Goal: Task Accomplishment & Management: Manage account settings

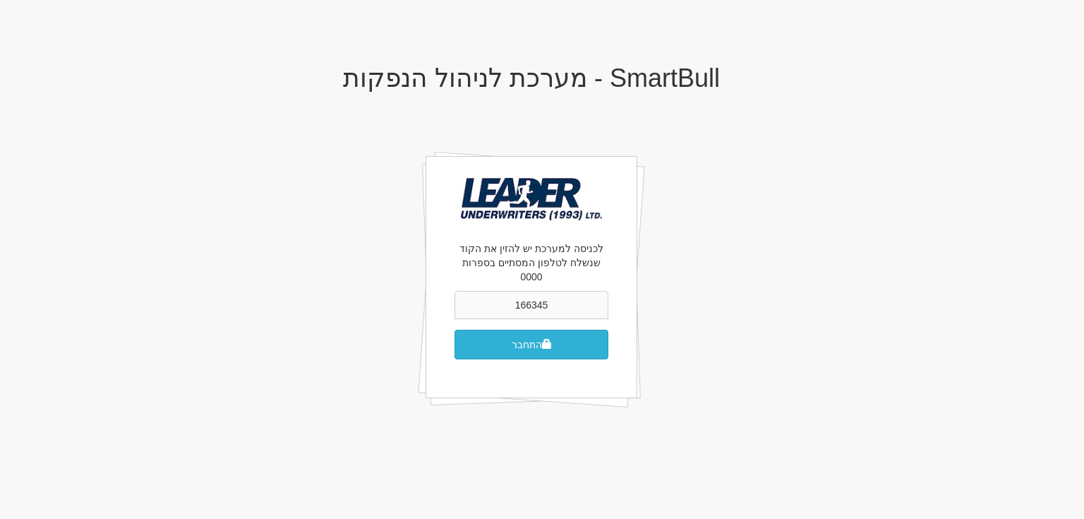
type input "166345"
click at [532, 330] on button "התחבר" at bounding box center [531, 345] width 154 height 30
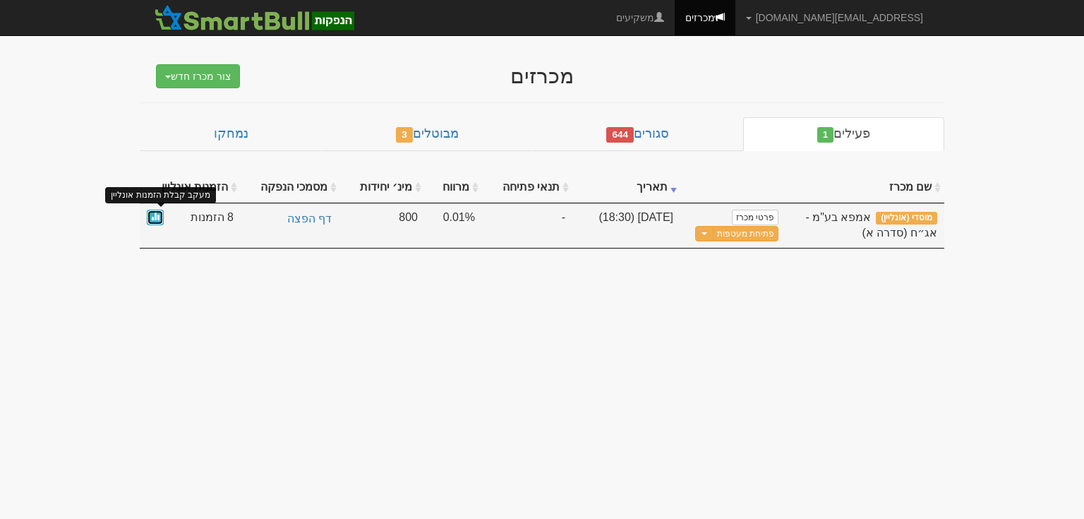
click at [150, 215] on link at bounding box center [155, 218] width 17 height 16
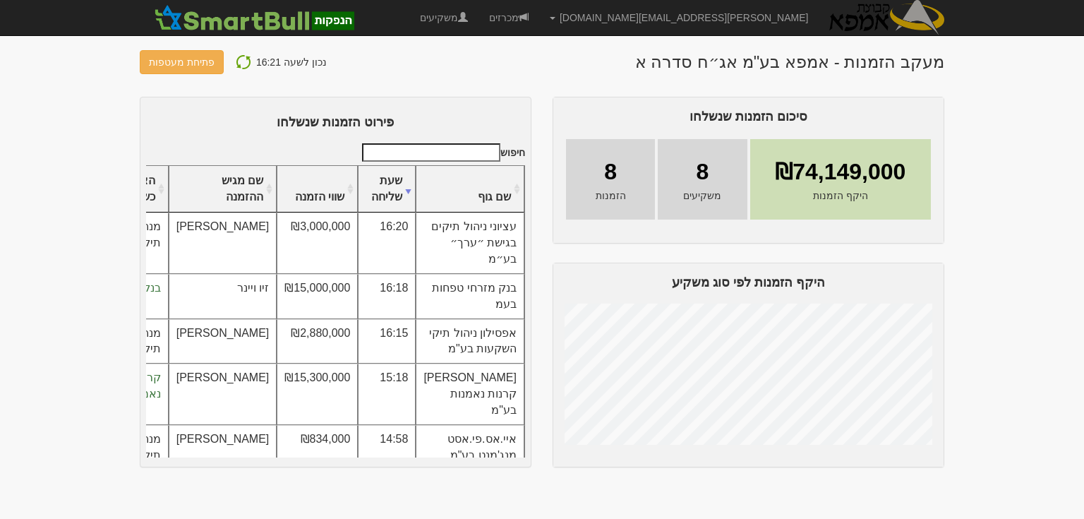
click at [237, 58] on img at bounding box center [243, 62] width 17 height 17
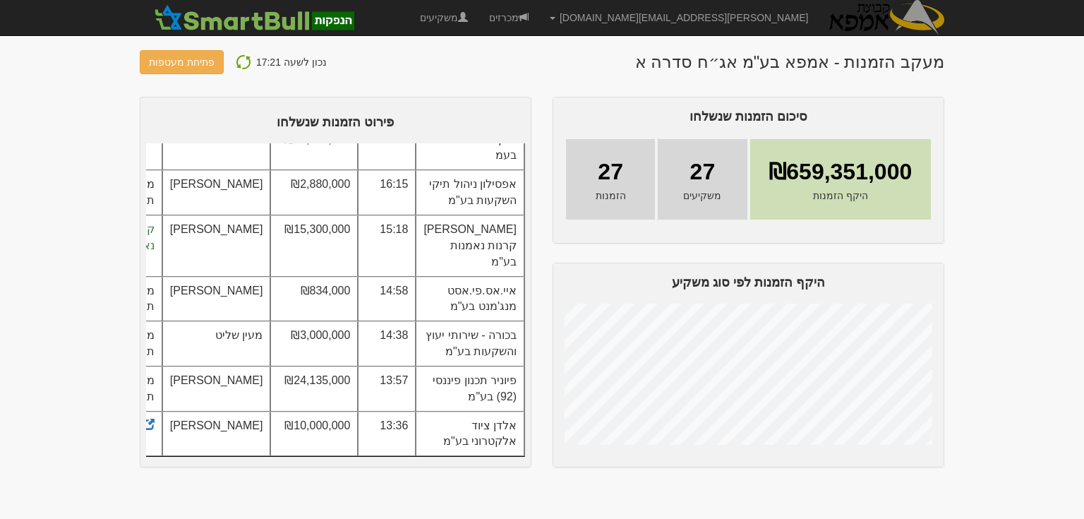
scroll to position [1372, 0]
click at [175, 62] on button "פתיחת מעטפות" at bounding box center [182, 62] width 84 height 24
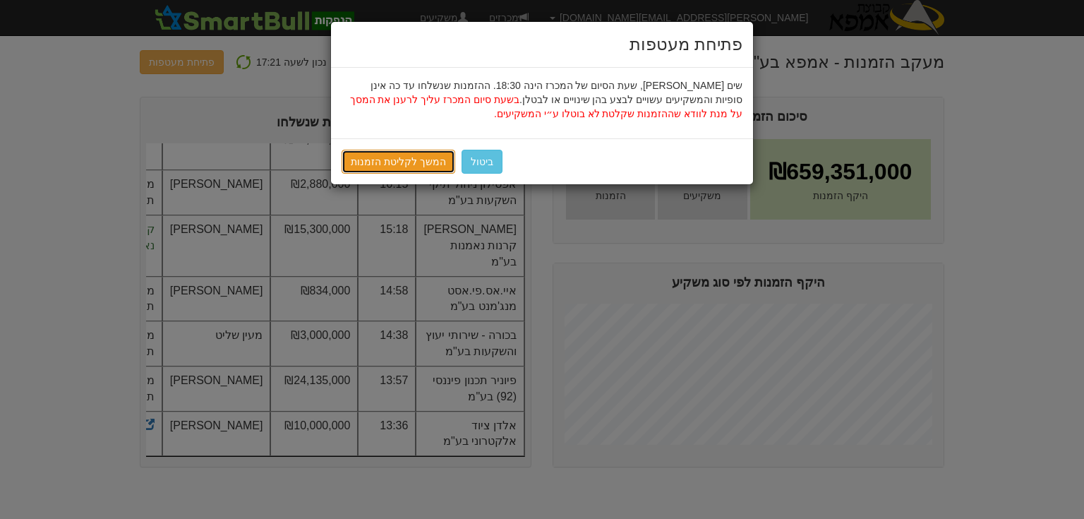
click at [416, 164] on link "המשך לקליטת הזמנות" at bounding box center [399, 162] width 114 height 24
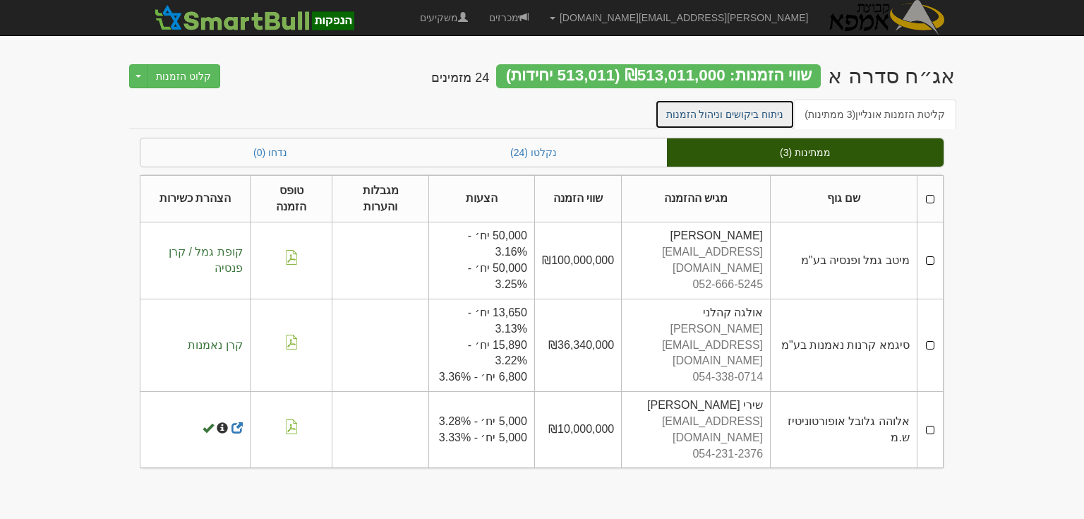
click at [754, 112] on link "ניתוח ביקושים וניהול הזמנות" at bounding box center [725, 114] width 140 height 30
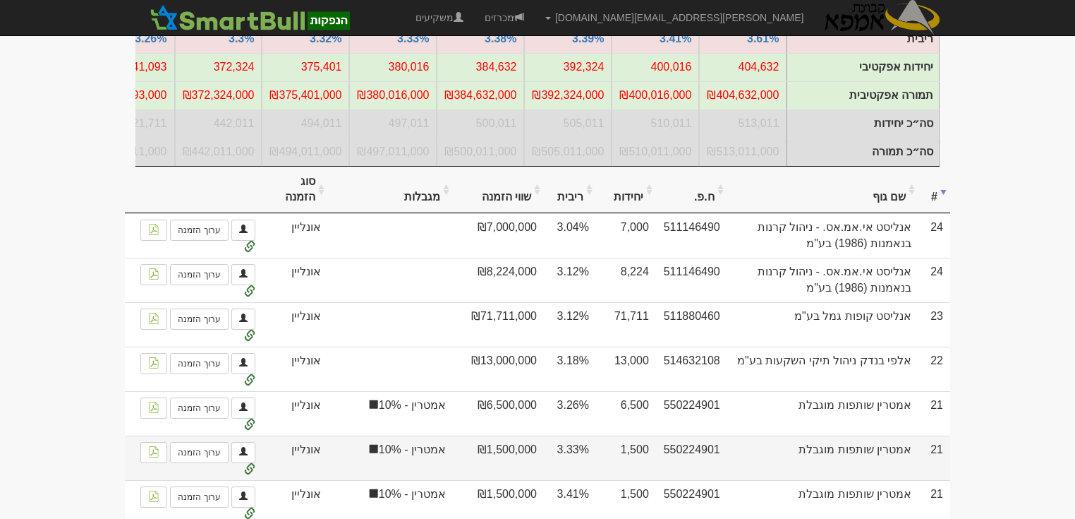
scroll to position [169, 0]
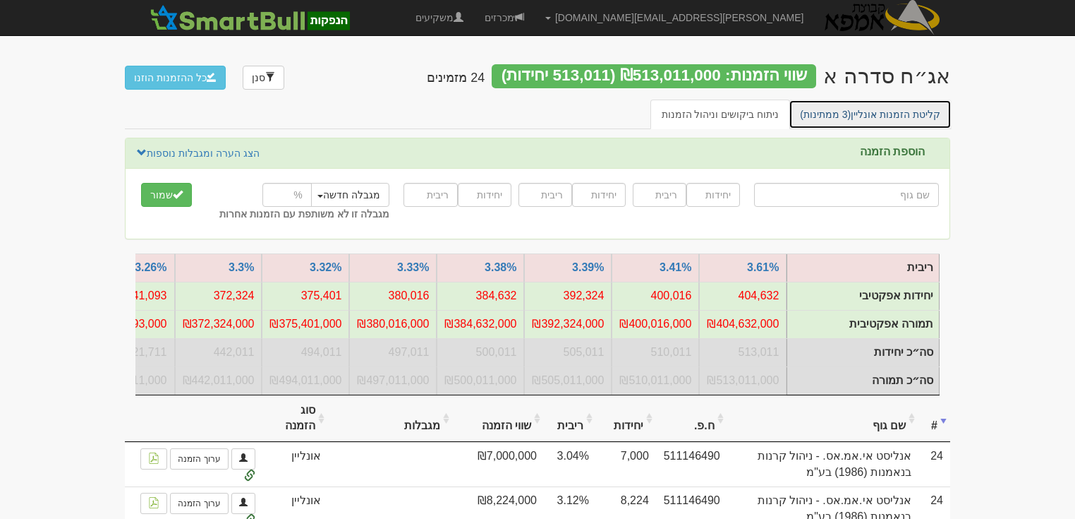
click at [898, 113] on link "קליטת הזמנות אונליין (3 ממתינות)" at bounding box center [870, 114] width 163 height 30
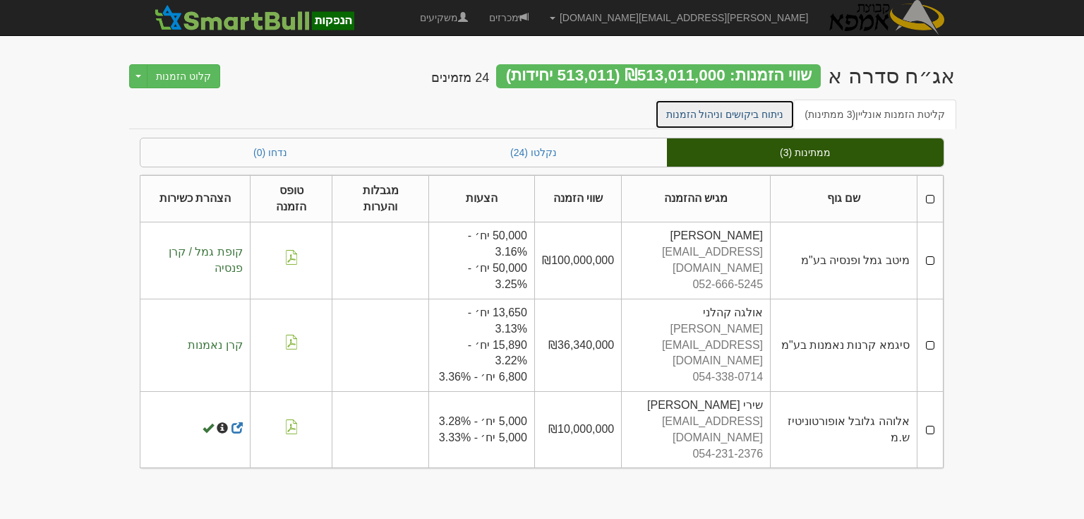
click at [744, 112] on link "ניתוח ביקושים וניהול הזמנות" at bounding box center [725, 114] width 140 height 30
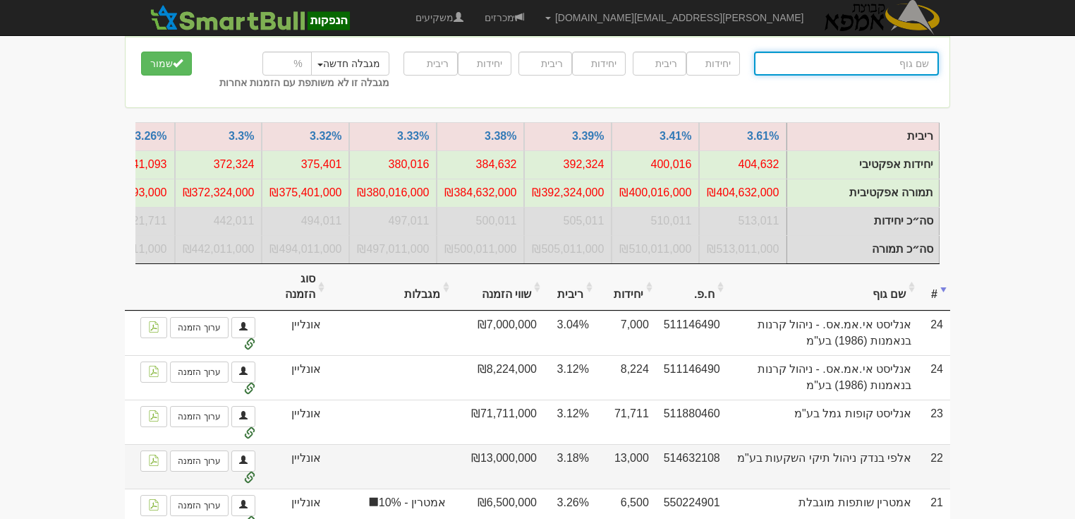
scroll to position [169, 0]
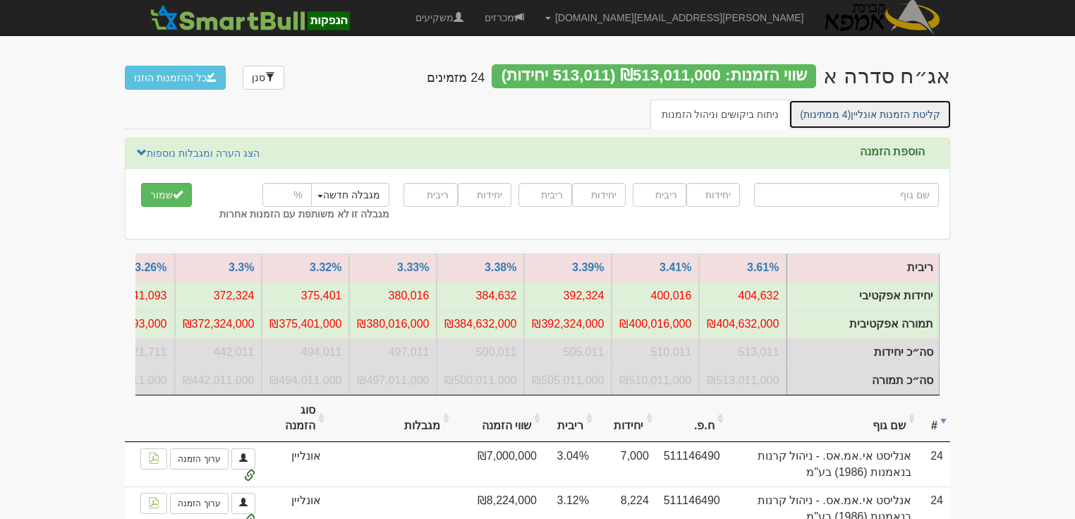
click at [883, 113] on link "קליטת הזמנות אונליין (4 ממתינות)" at bounding box center [870, 114] width 163 height 30
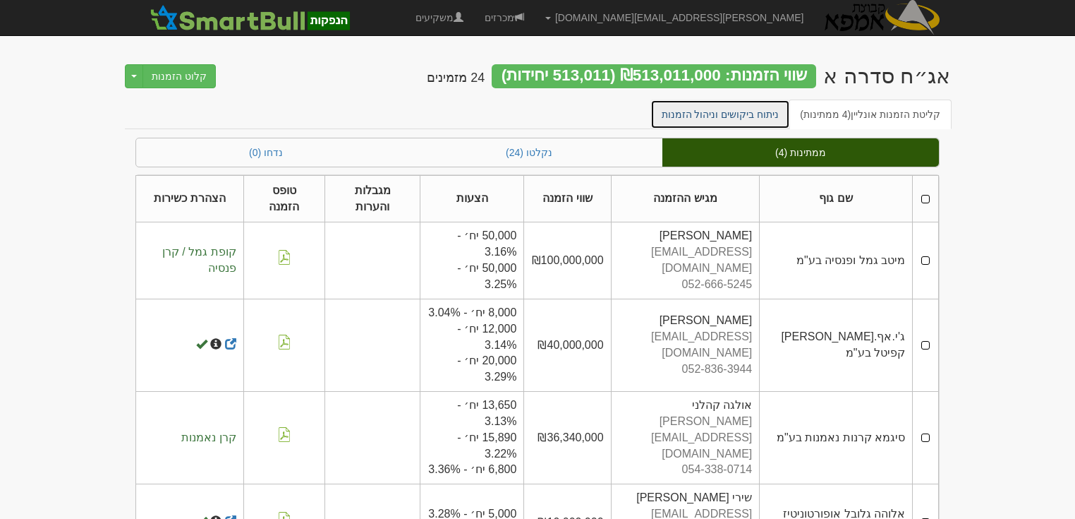
click at [739, 110] on link "ניתוח ביקושים וניהול הזמנות" at bounding box center [721, 114] width 140 height 30
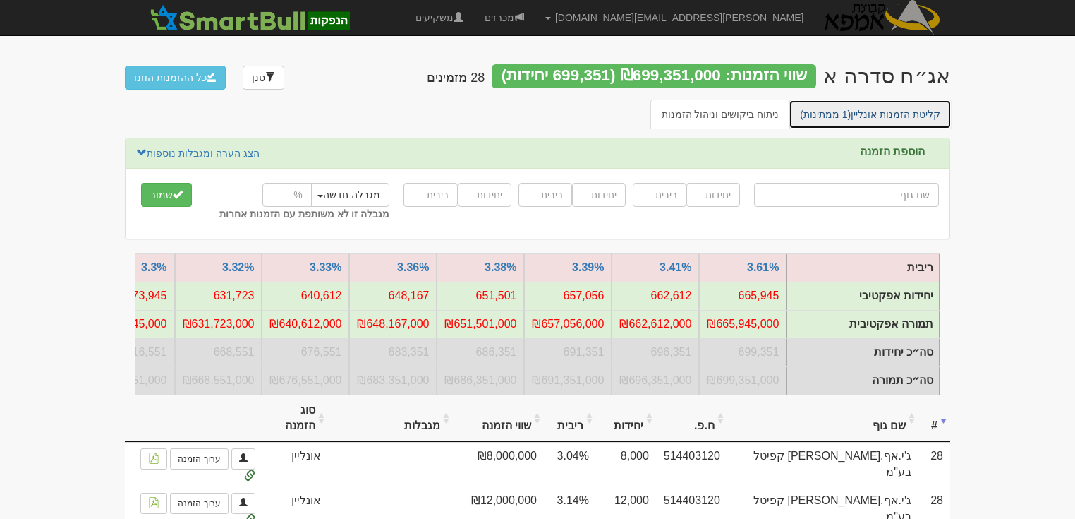
click at [888, 116] on link "קליטת הזמנות אונליין (1 ממתינות)" at bounding box center [870, 114] width 163 height 30
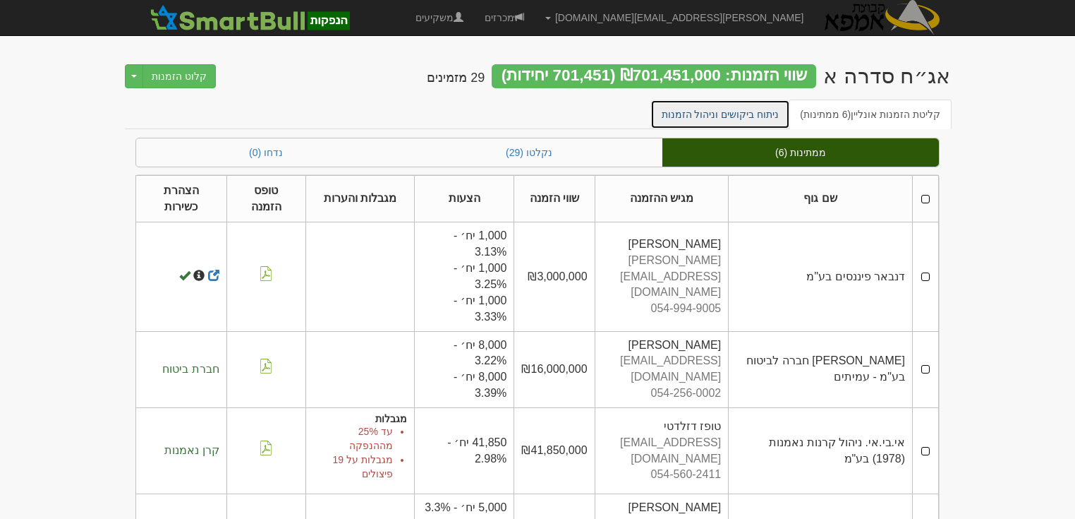
click at [738, 114] on link "ניתוח ביקושים וניהול הזמנות" at bounding box center [721, 114] width 140 height 30
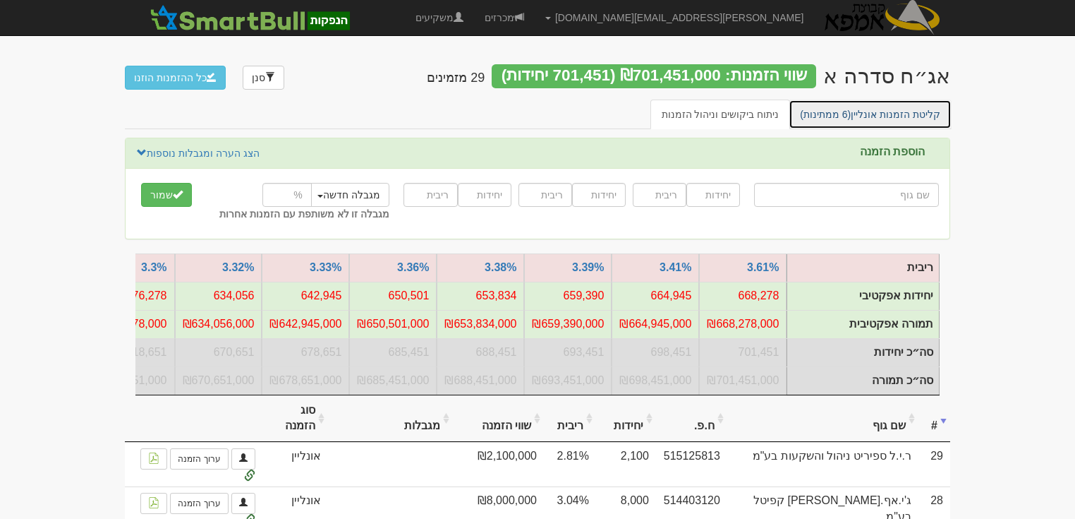
click at [912, 115] on link "קליטת הזמנות אונליין (6 ממתינות)" at bounding box center [870, 114] width 163 height 30
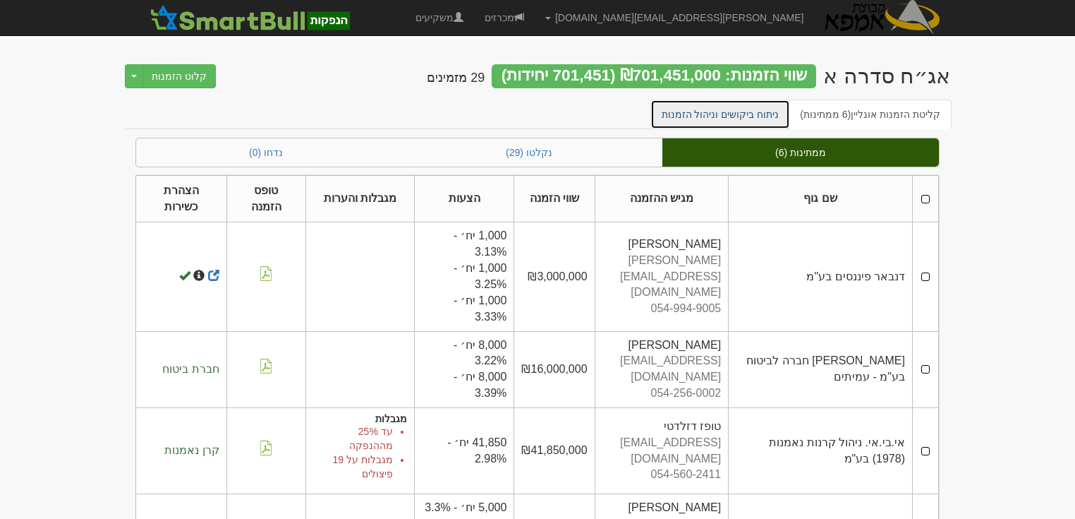
click at [737, 112] on link "ניתוח ביקושים וניהול הזמנות" at bounding box center [721, 114] width 140 height 30
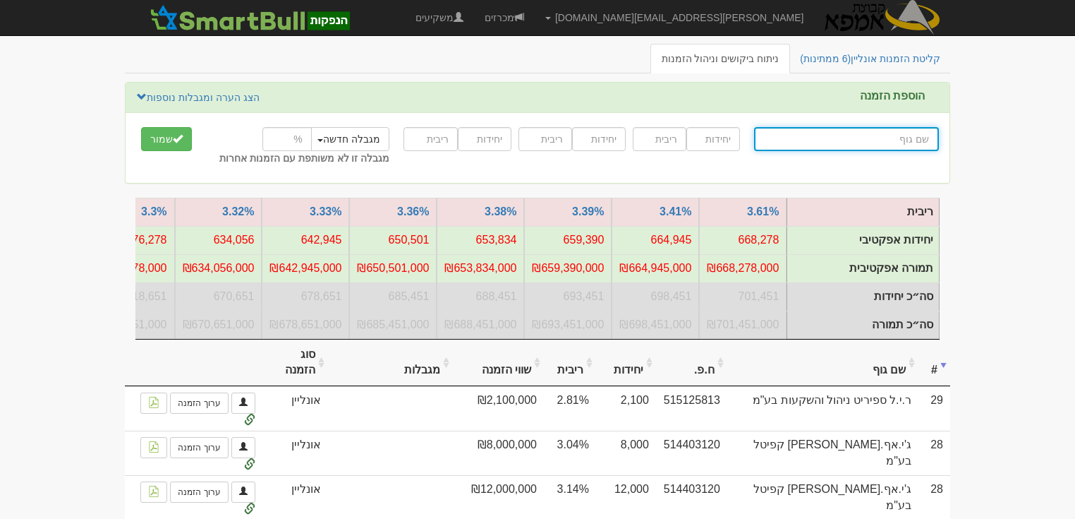
scroll to position [56, 0]
click at [895, 375] on th "שם גוף" at bounding box center [822, 362] width 191 height 47
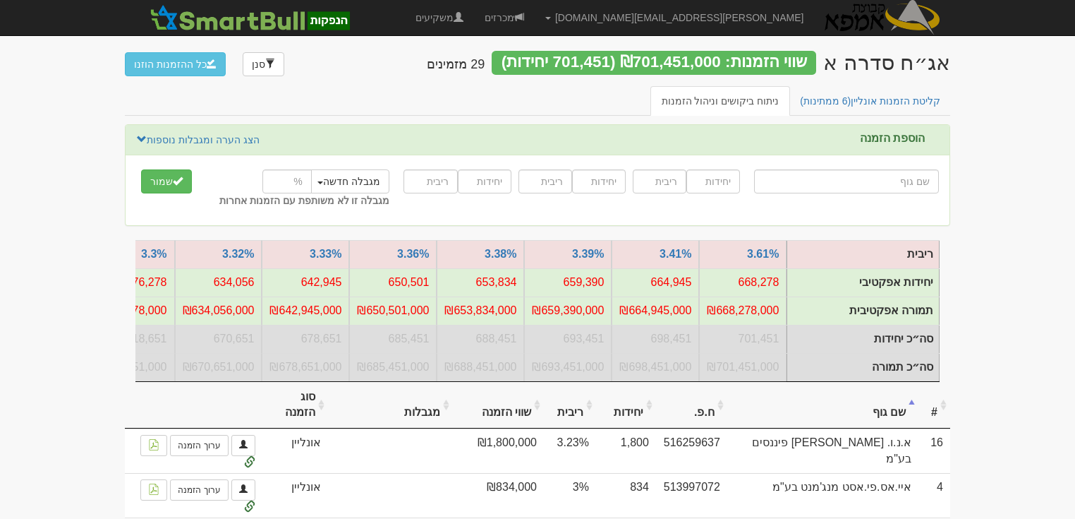
scroll to position [0, 0]
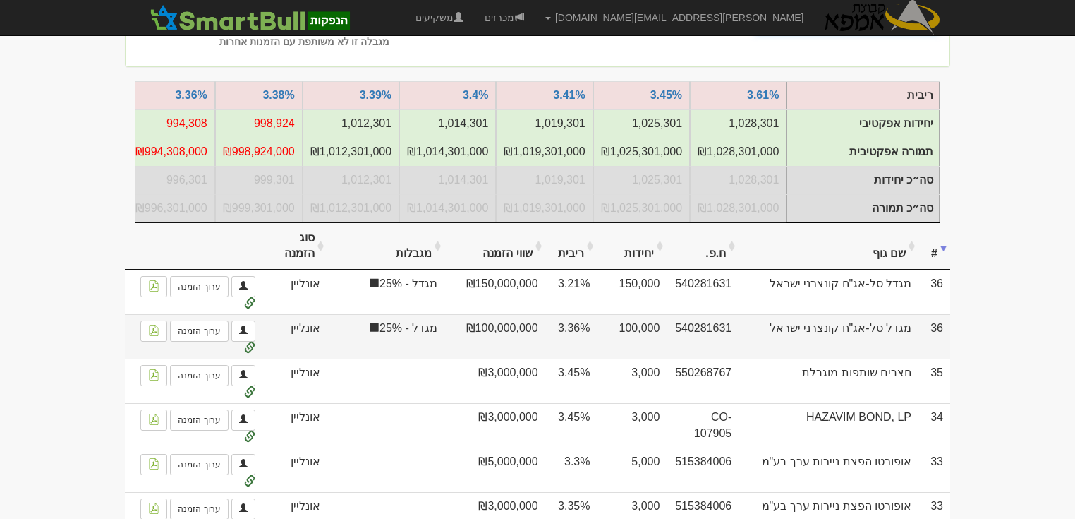
scroll to position [282, 0]
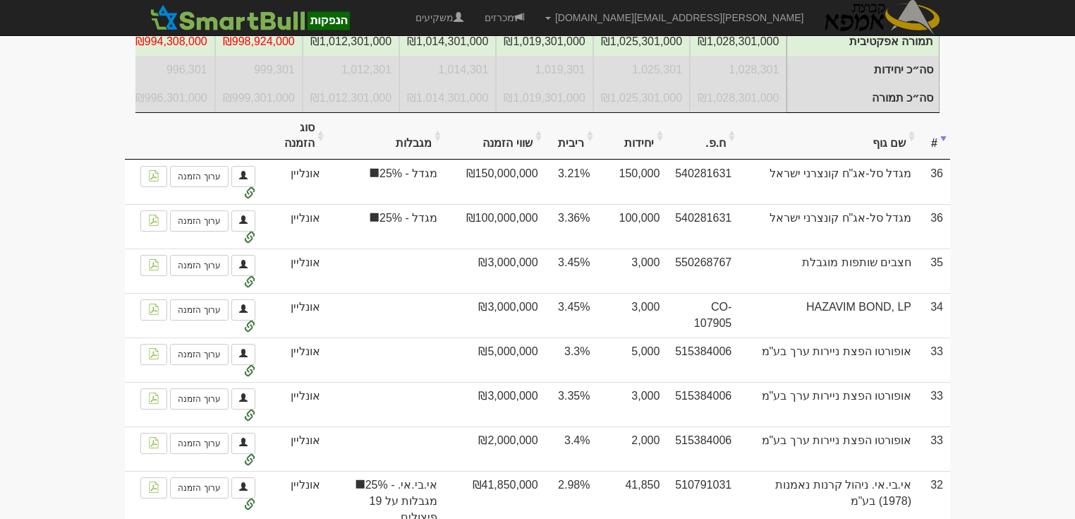
click at [871, 148] on th "שם גוף" at bounding box center [829, 136] width 180 height 47
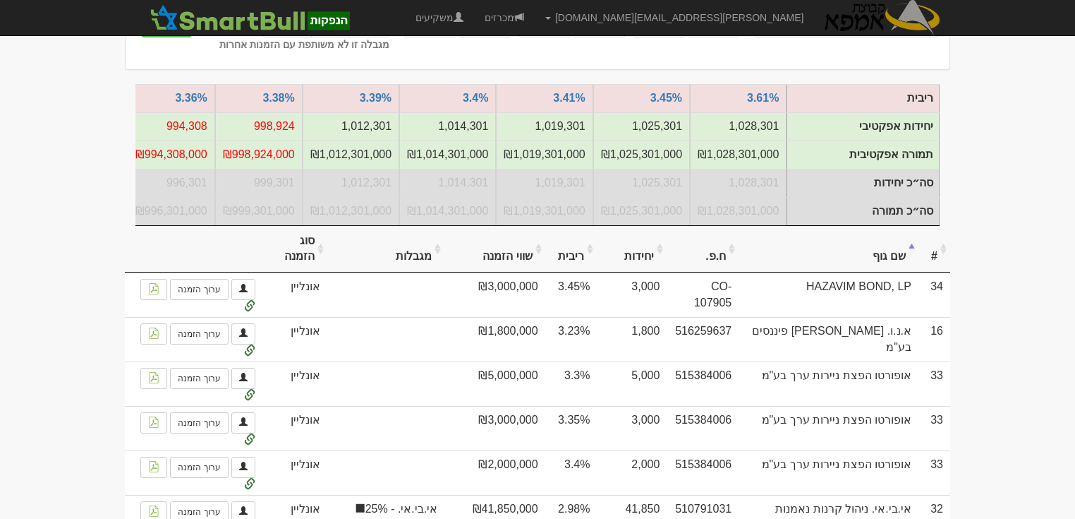
scroll to position [0, 0]
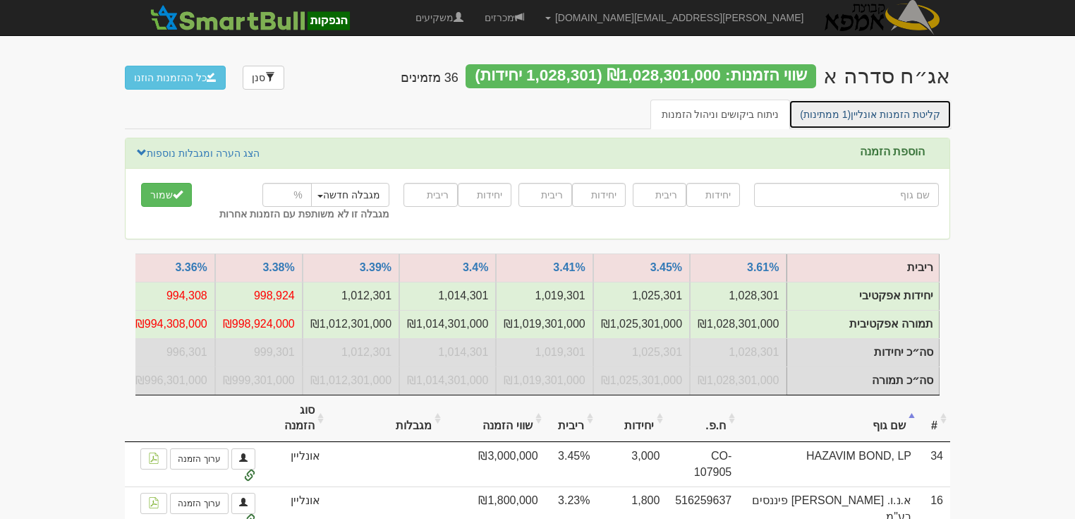
click at [870, 113] on link "קליטת הזמנות אונליין (1 ממתינות)" at bounding box center [870, 114] width 163 height 30
click at [881, 116] on link "קליטת הזמנות אונליין (1 ממתינות)" at bounding box center [870, 114] width 163 height 30
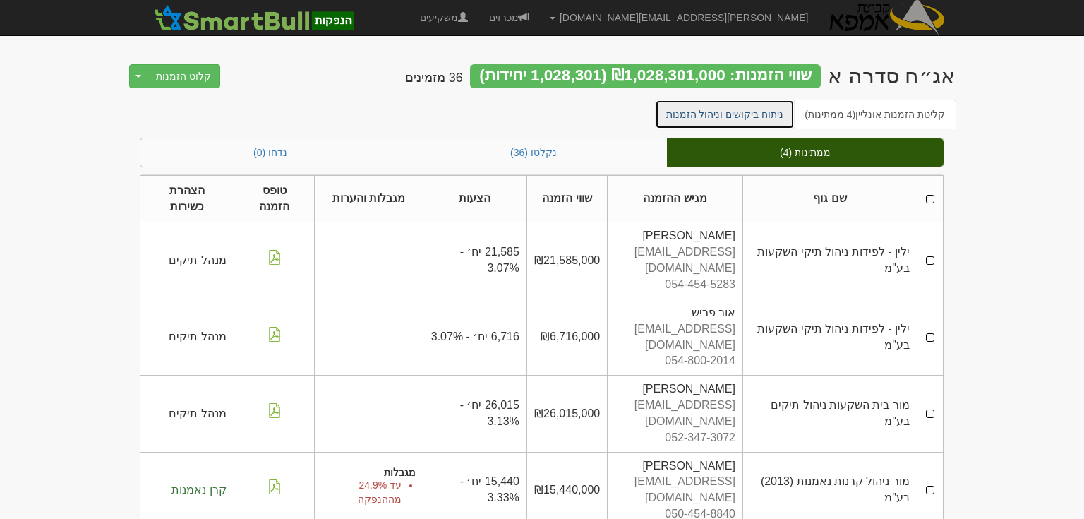
click at [743, 119] on link "ניתוח ביקושים וניהול הזמנות" at bounding box center [725, 114] width 140 height 30
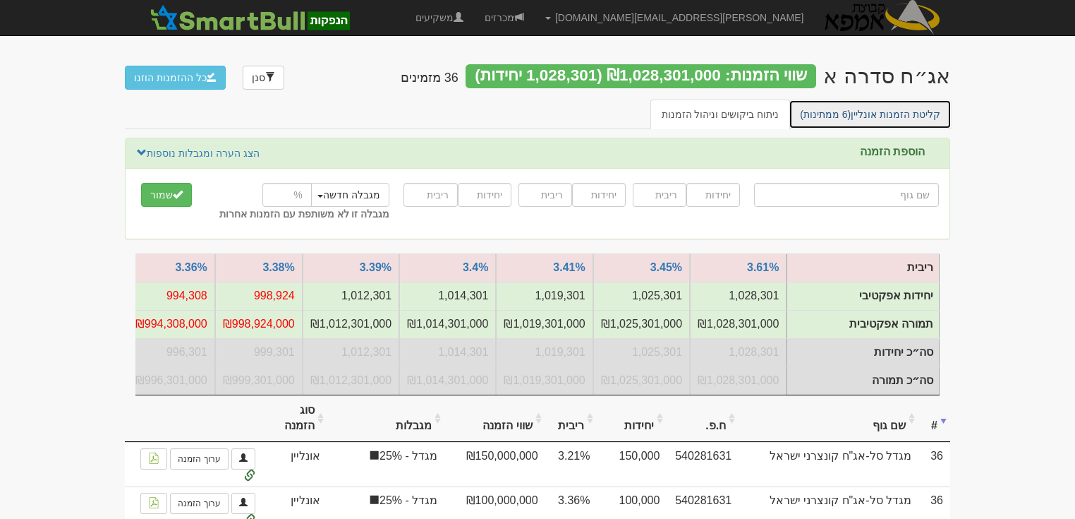
click at [898, 113] on link "קליטת הזמנות אונליין (6 ממתינות)" at bounding box center [870, 114] width 163 height 30
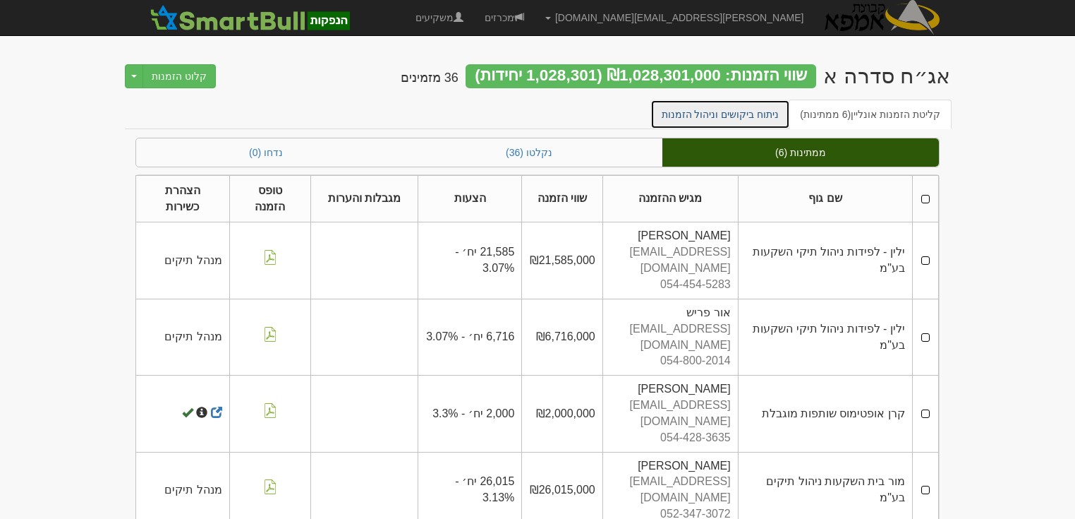
click at [734, 111] on link "ניתוח ביקושים וניהול הזמנות" at bounding box center [721, 114] width 140 height 30
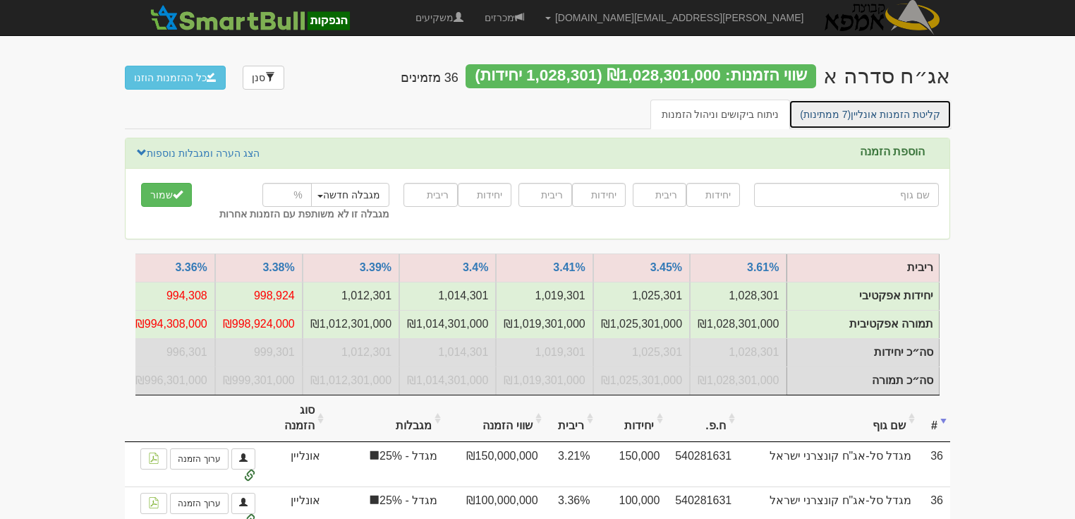
click at [886, 107] on link "קליטת הזמנות אונליין (7 ממתינות)" at bounding box center [870, 114] width 163 height 30
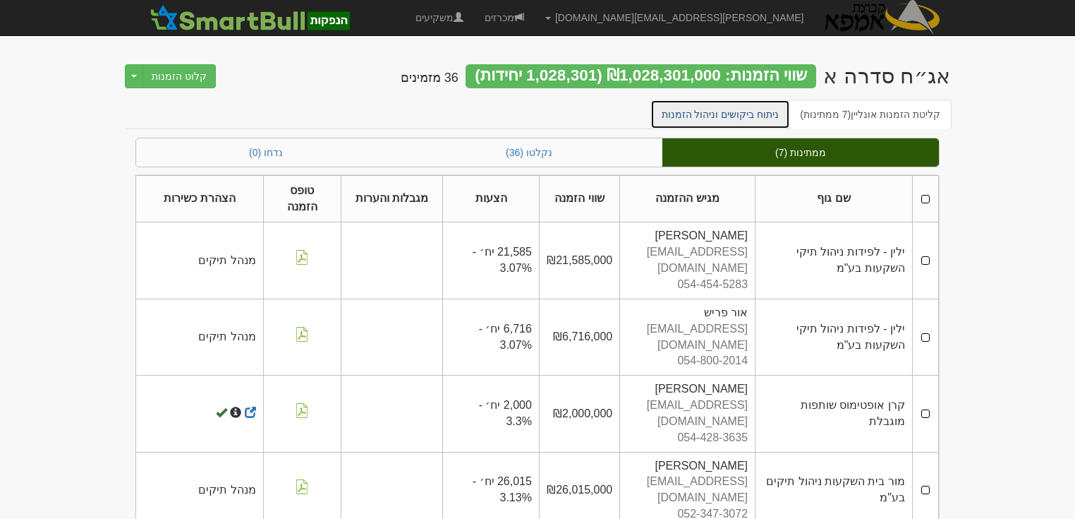
click at [723, 113] on link "ניתוח ביקושים וניהול הזמנות" at bounding box center [721, 114] width 140 height 30
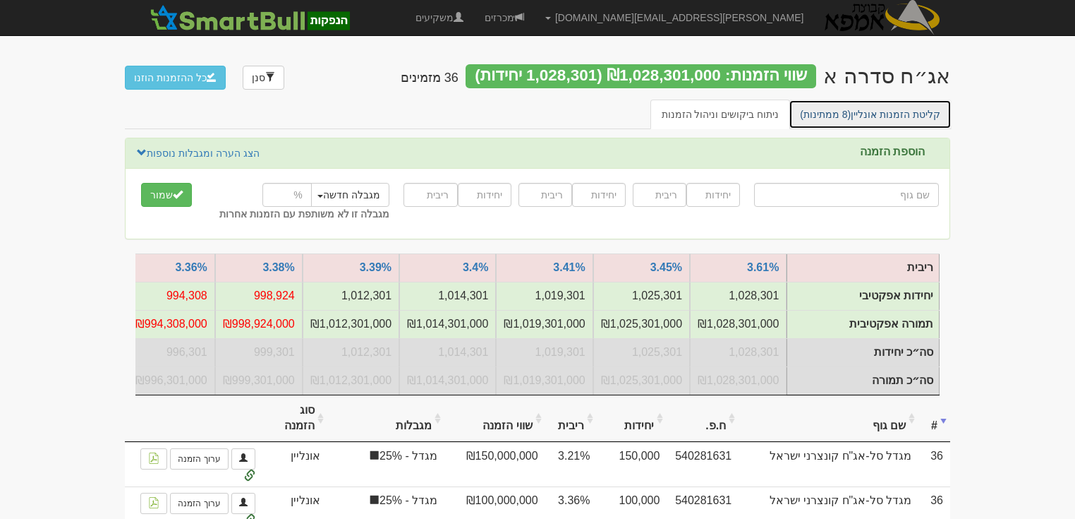
click at [875, 110] on link "קליטת הזמנות אונליין (8 ממתינות)" at bounding box center [870, 114] width 163 height 30
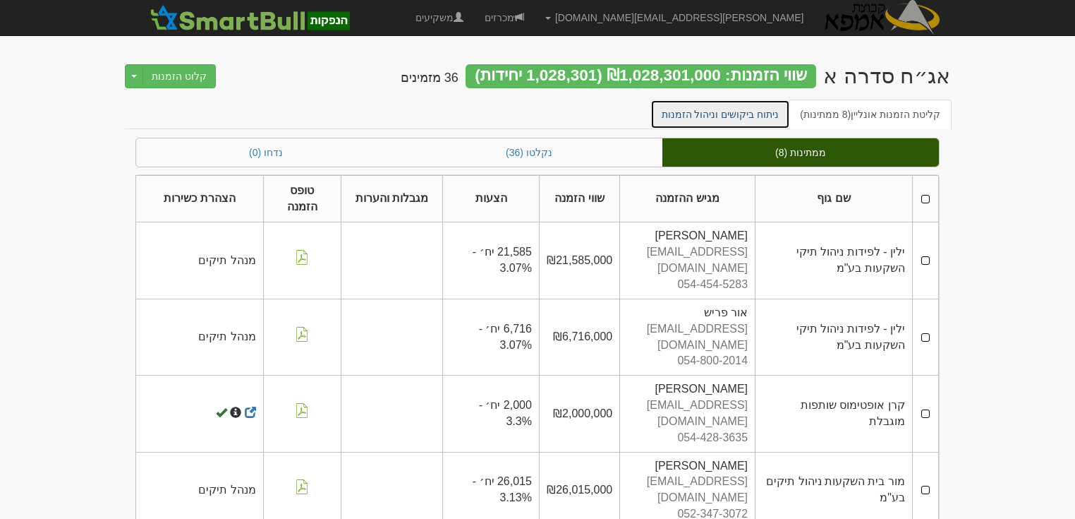
click at [723, 113] on link "ניתוח ביקושים וניהול הזמנות" at bounding box center [721, 114] width 140 height 30
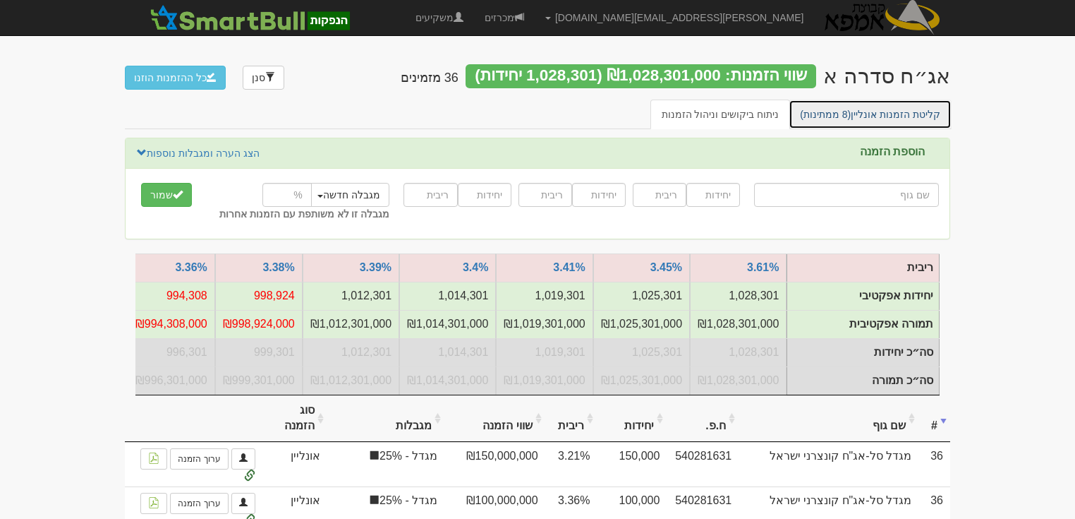
click at [890, 116] on link "קליטת הזמנות אונליין (8 ממתינות)" at bounding box center [870, 114] width 163 height 30
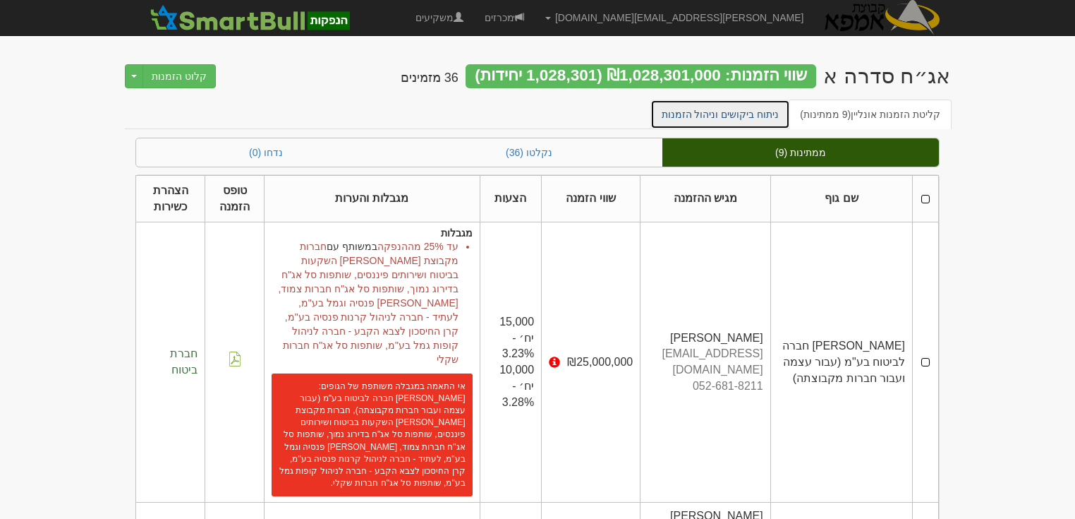
click at [740, 112] on link "ניתוח ביקושים וניהול הזמנות" at bounding box center [721, 114] width 140 height 30
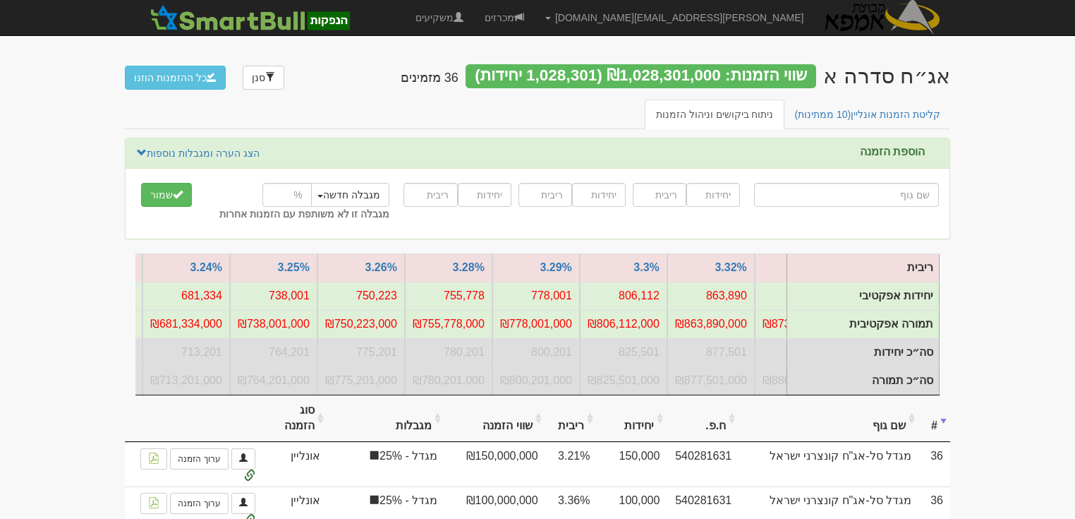
scroll to position [0, -795]
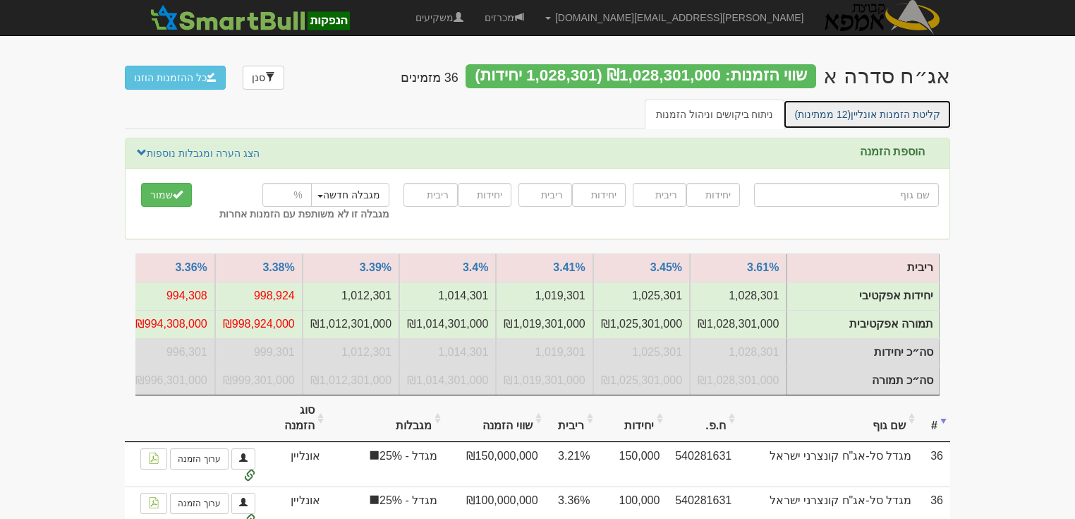
click at [872, 107] on link "קליטת הזמנות אונליין (12 ממתינות)" at bounding box center [867, 114] width 169 height 30
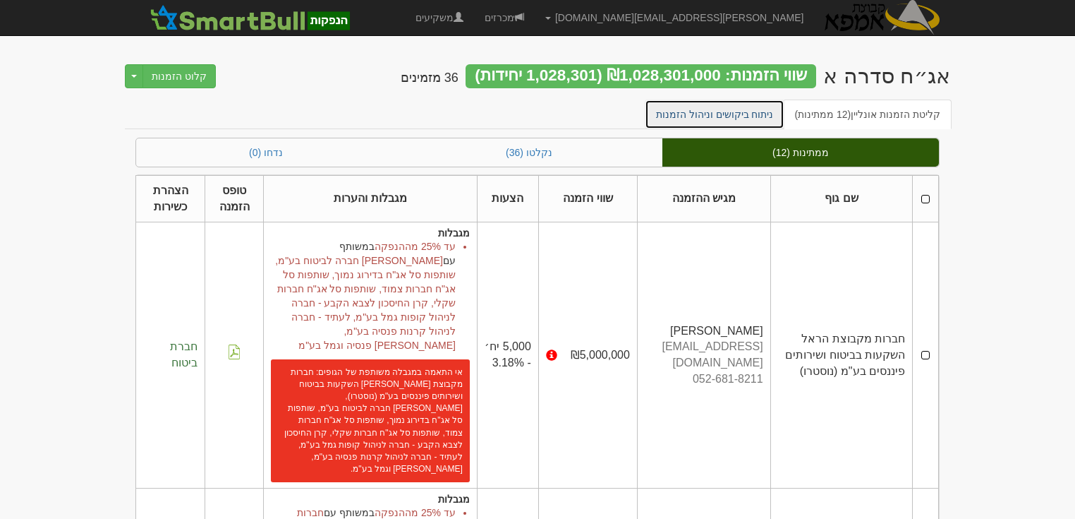
click at [739, 111] on link "ניתוח ביקושים וניהול הזמנות" at bounding box center [715, 114] width 140 height 30
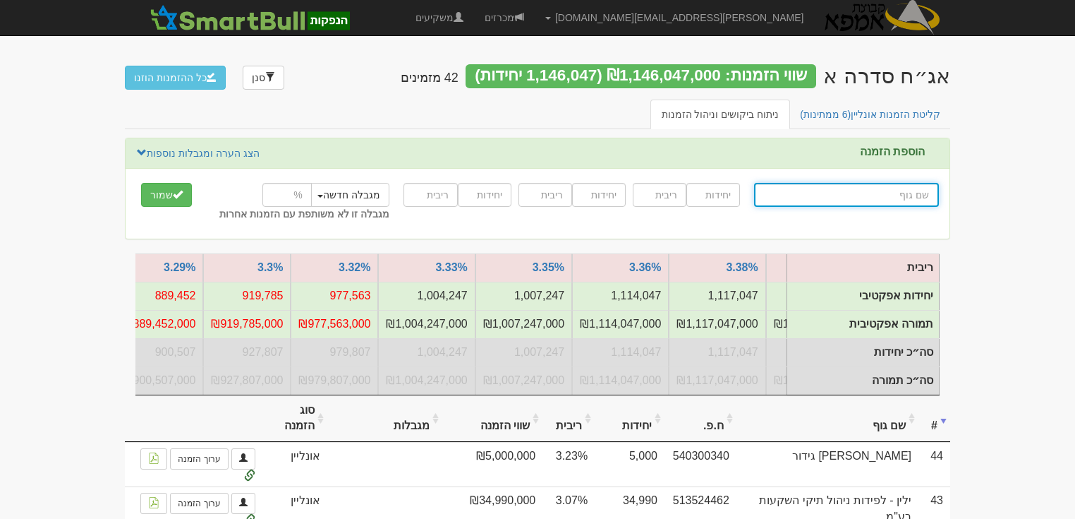
scroll to position [0, -460]
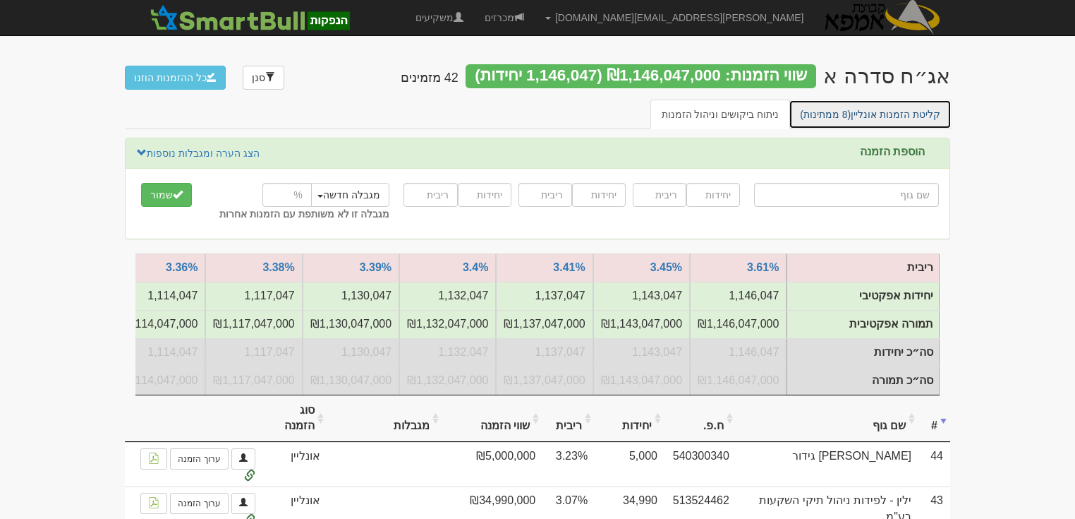
click at [893, 112] on link "קליטת הזמנות אונליין (8 ממתינות)" at bounding box center [870, 114] width 163 height 30
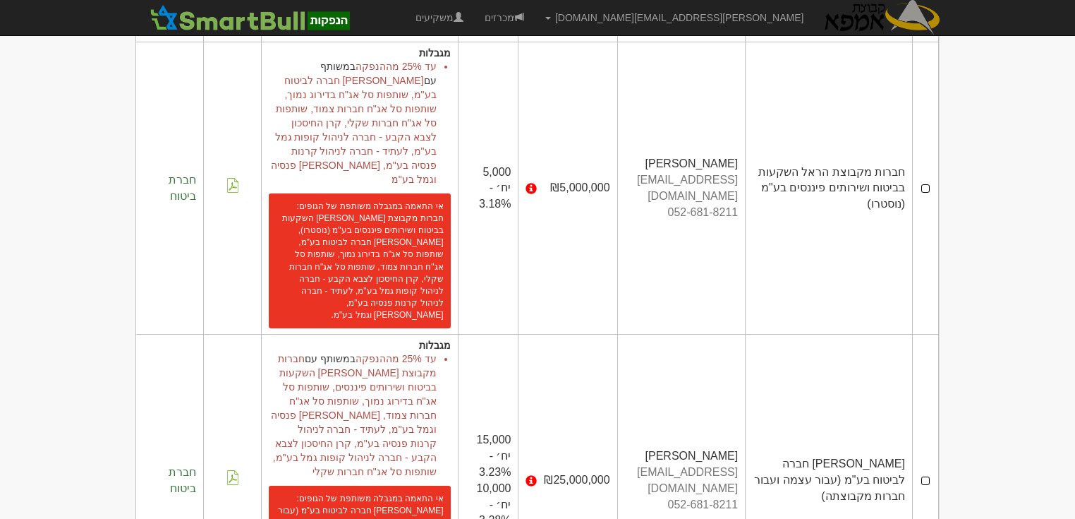
scroll to position [11, 0]
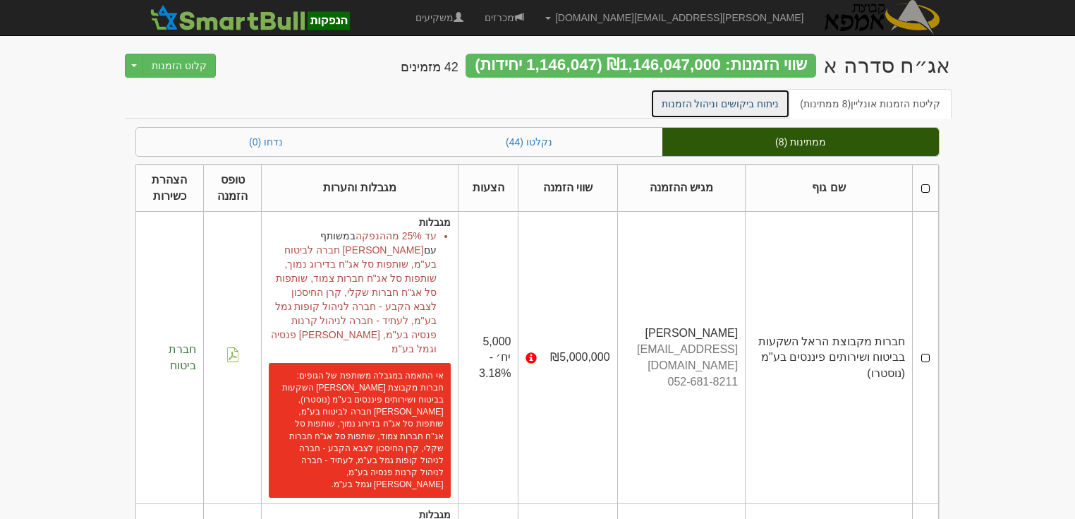
click at [762, 102] on link "ניתוח ביקושים וניהול הזמנות" at bounding box center [721, 104] width 140 height 30
click at [747, 102] on link "ניתוח ביקושים וניהול הזמנות" at bounding box center [721, 104] width 140 height 30
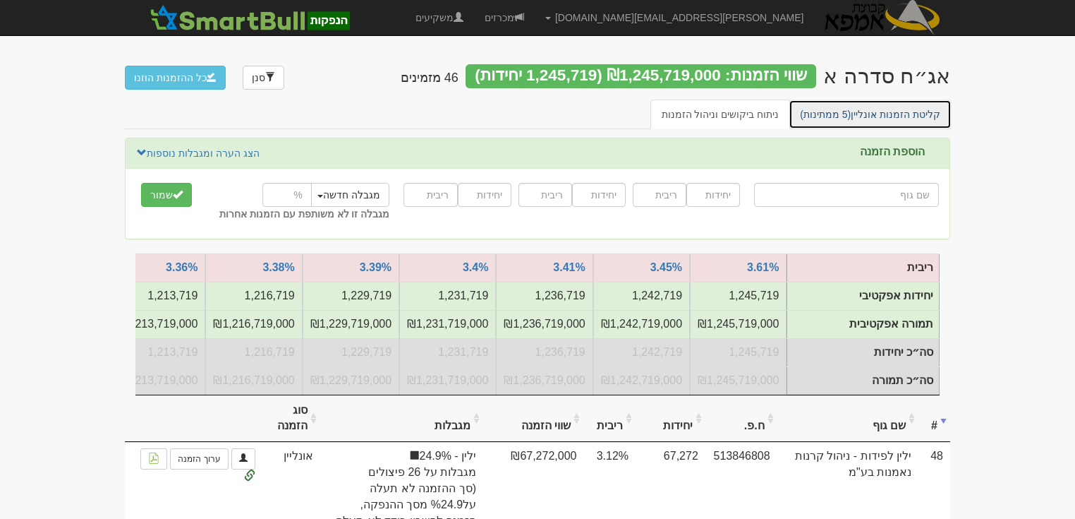
click at [881, 111] on link "קליטת הזמנות אונליין (5 ממתינות)" at bounding box center [870, 114] width 163 height 30
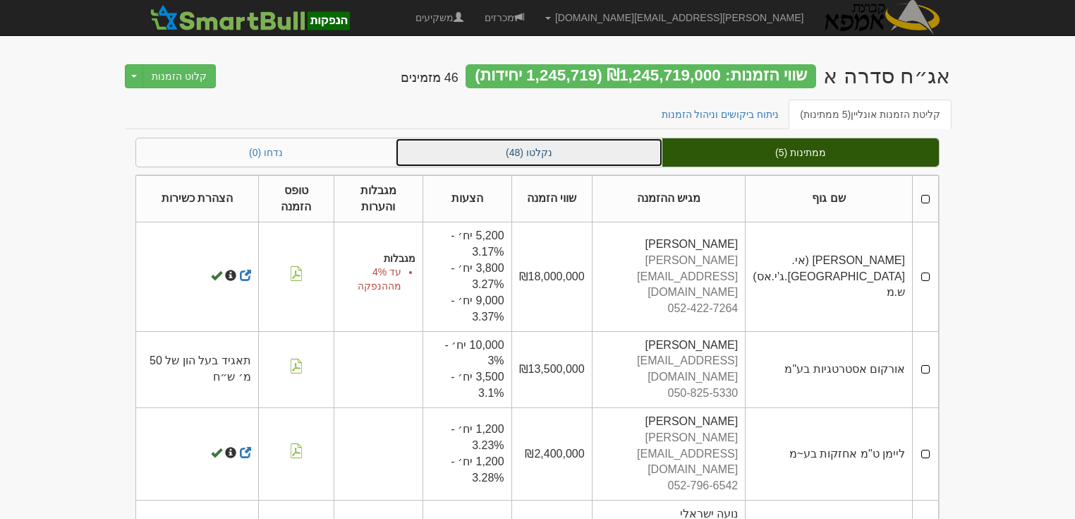
click at [543, 155] on link "נקלטו (48)" at bounding box center [529, 152] width 267 height 28
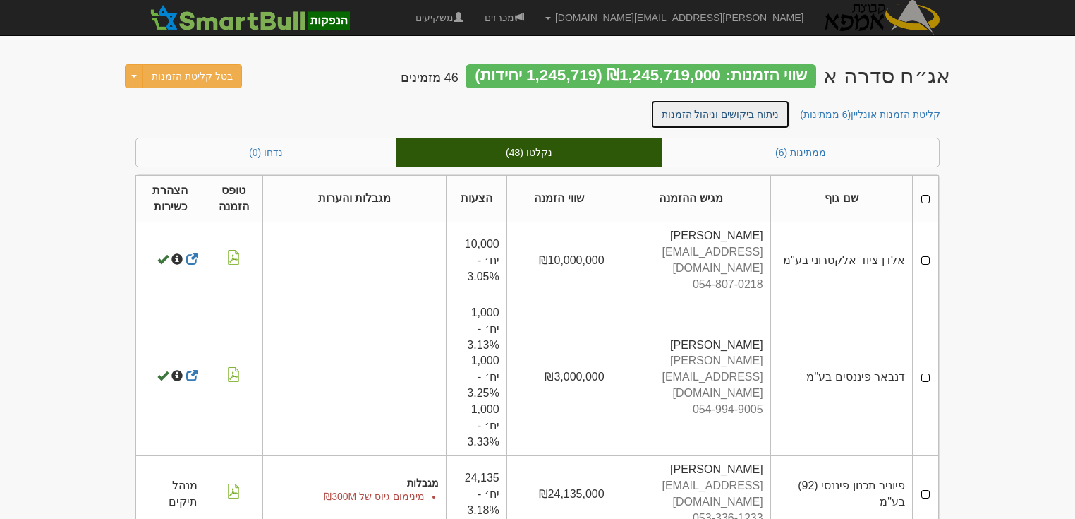
click at [744, 109] on link "ניתוח ביקושים וניהול הזמנות" at bounding box center [721, 114] width 140 height 30
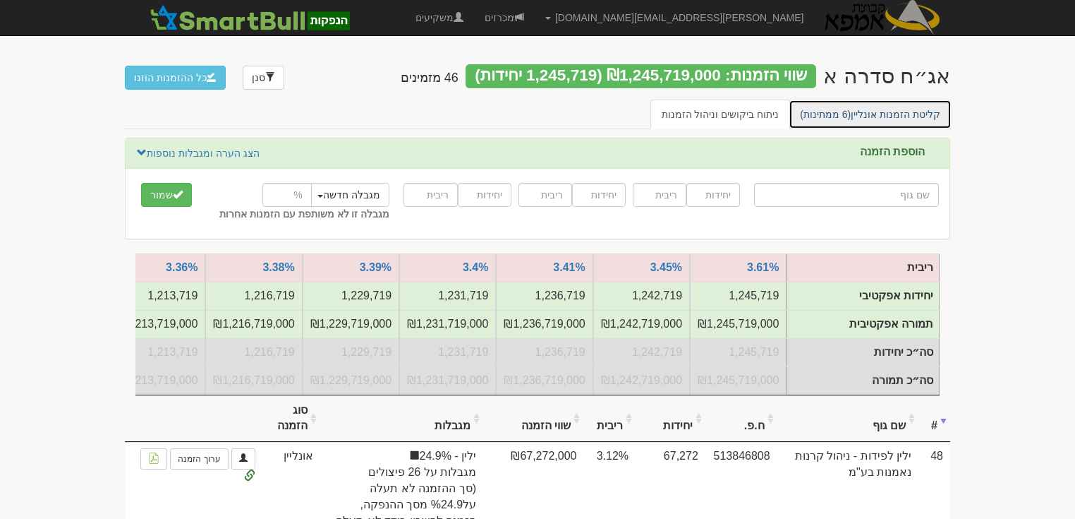
click at [861, 109] on link "קליטת הזמנות אונליין (6 ממתינות)" at bounding box center [870, 114] width 163 height 30
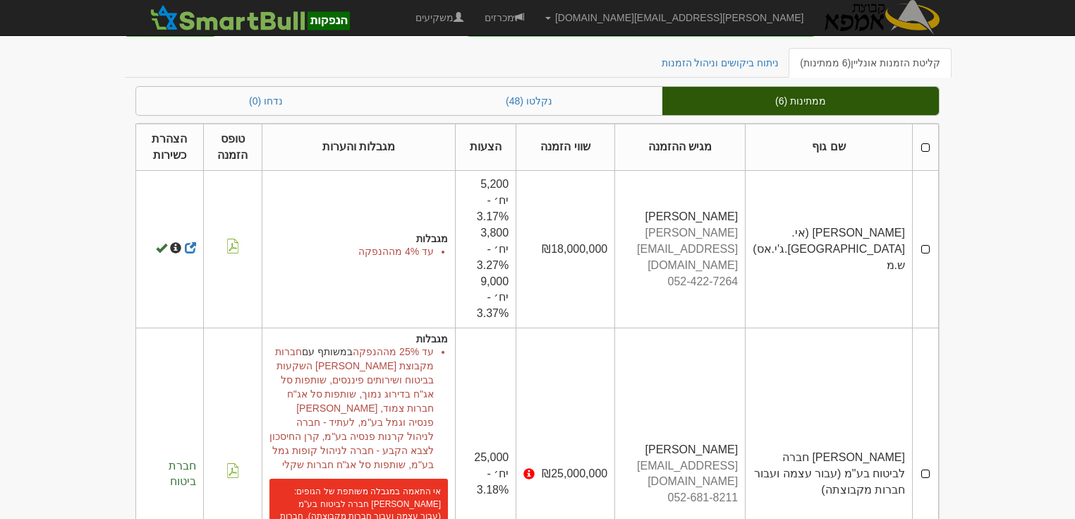
scroll to position [30, 0]
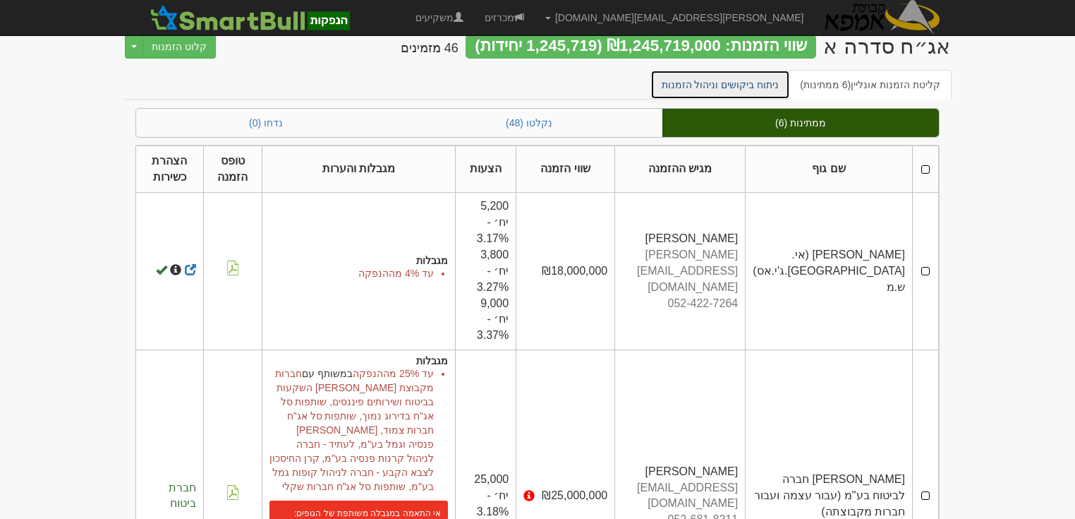
click at [720, 79] on link "ניתוח ביקושים וניהול הזמנות" at bounding box center [721, 85] width 140 height 30
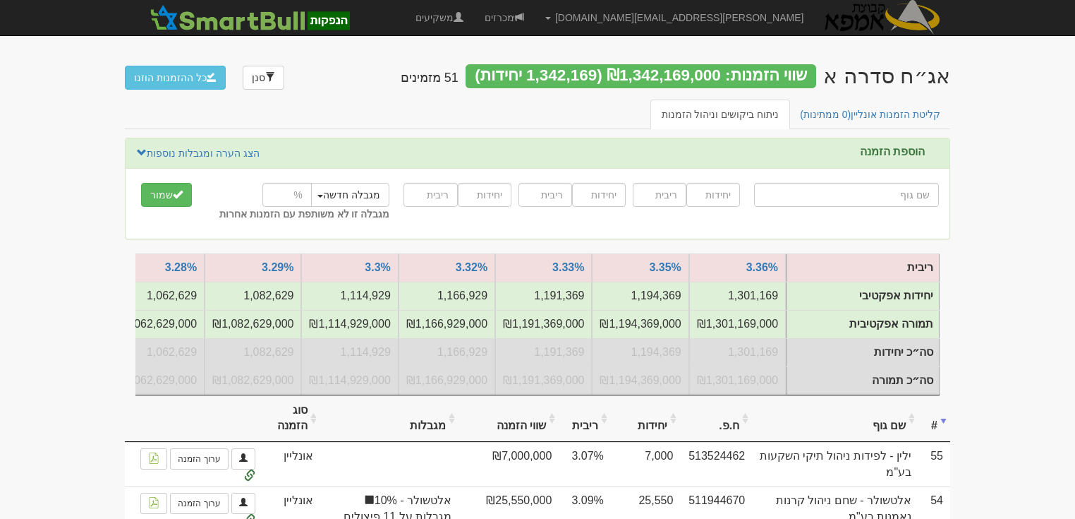
scroll to position [0, -689]
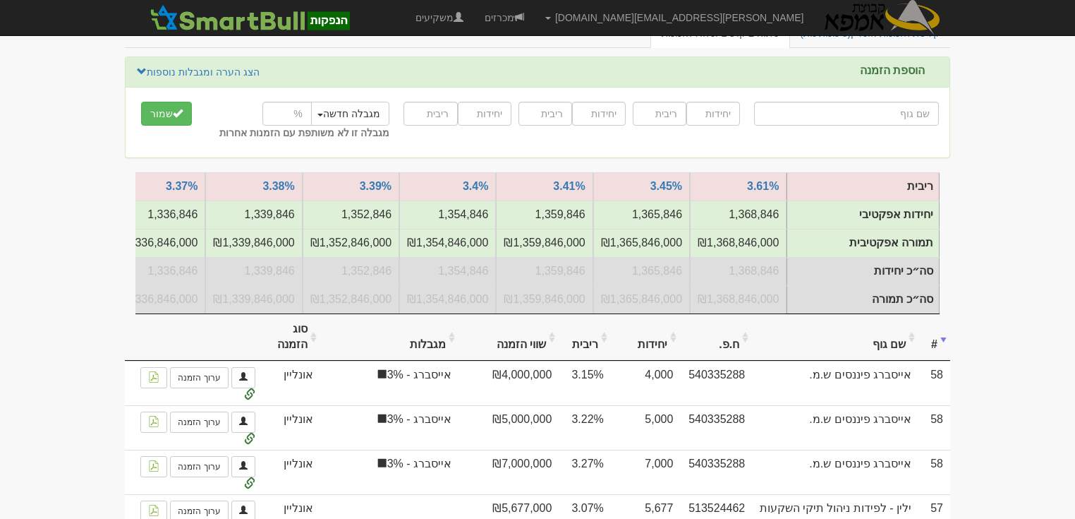
scroll to position [56, 0]
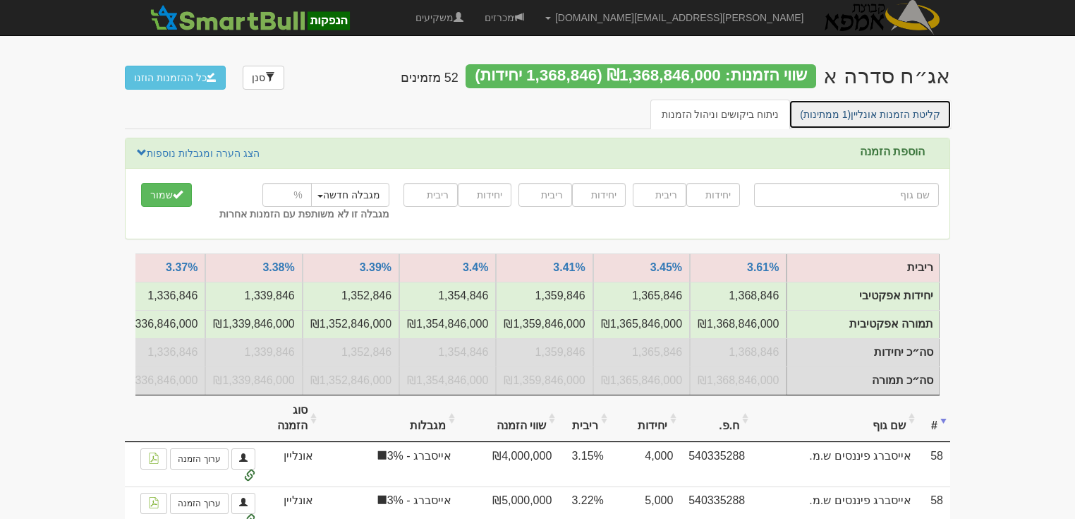
click at [902, 114] on link "קליטת הזמנות אונליין (1 ממתינות)" at bounding box center [870, 114] width 163 height 30
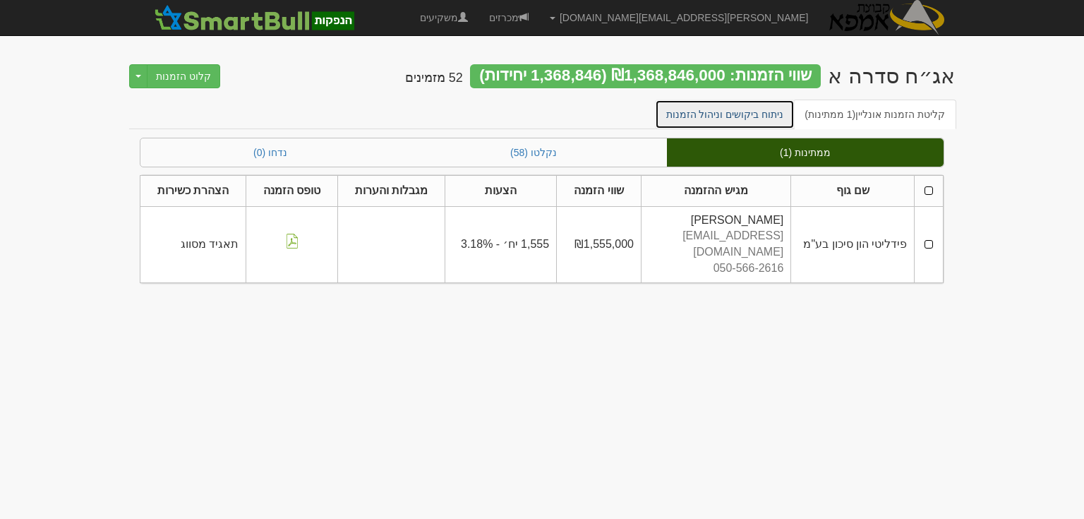
click at [723, 107] on link "ניתוח ביקושים וניהול הזמנות" at bounding box center [725, 114] width 140 height 30
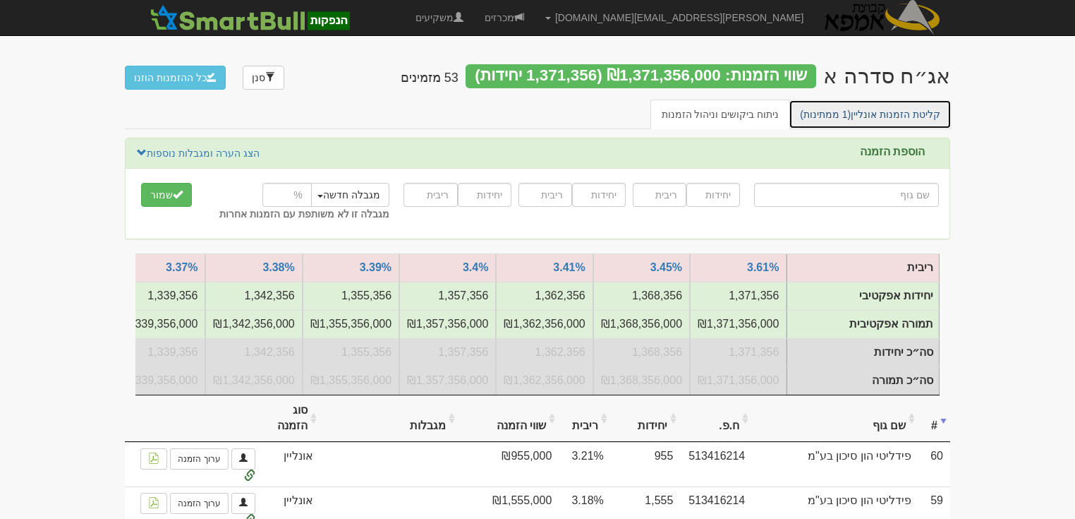
click at [874, 116] on link "קליטת הזמנות אונליין (1 ממתינות)" at bounding box center [870, 114] width 163 height 30
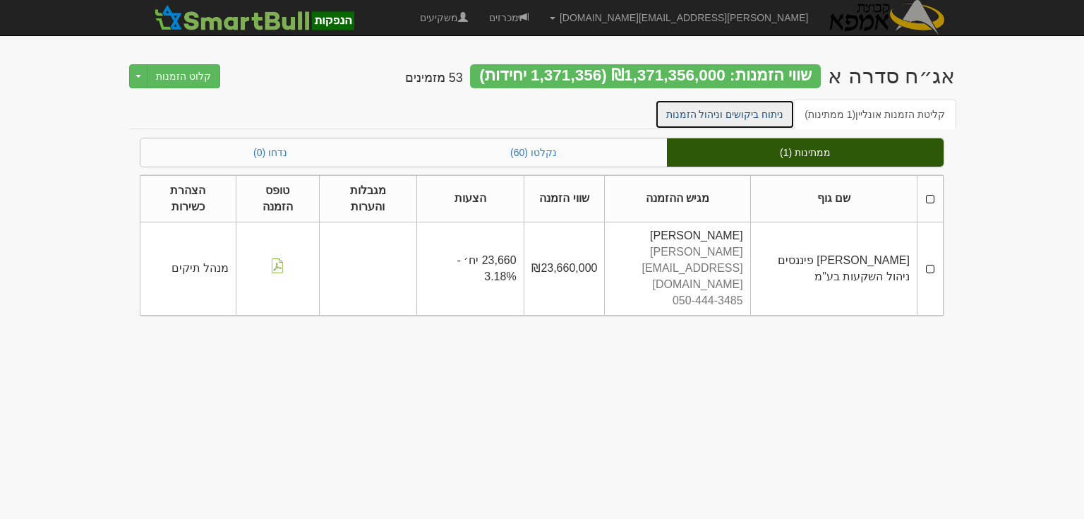
click at [755, 115] on link "ניתוח ביקושים וניהול הזמנות" at bounding box center [725, 114] width 140 height 30
click at [755, 114] on link "ניתוח ביקושים וניהול הזמנות" at bounding box center [725, 114] width 140 height 30
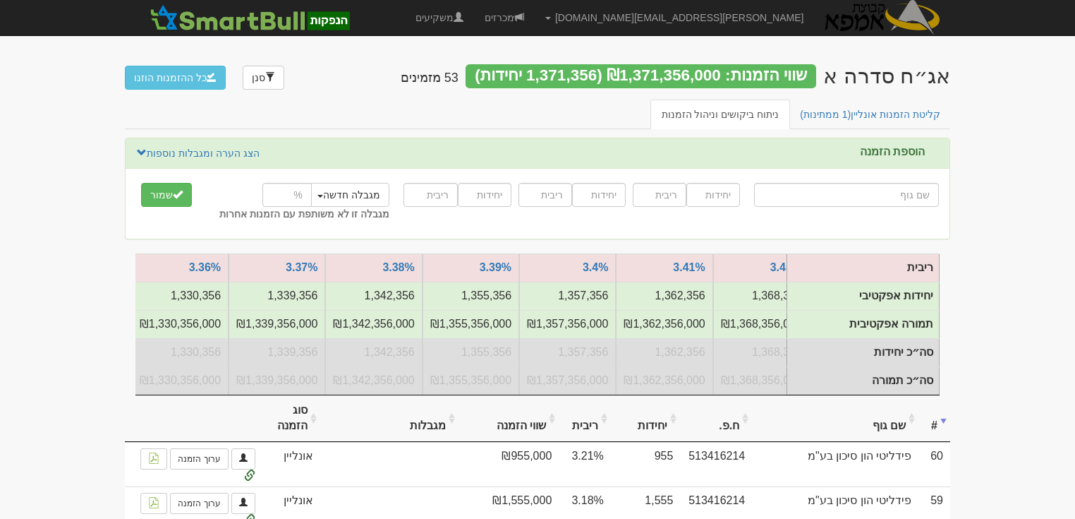
scroll to position [0, -129]
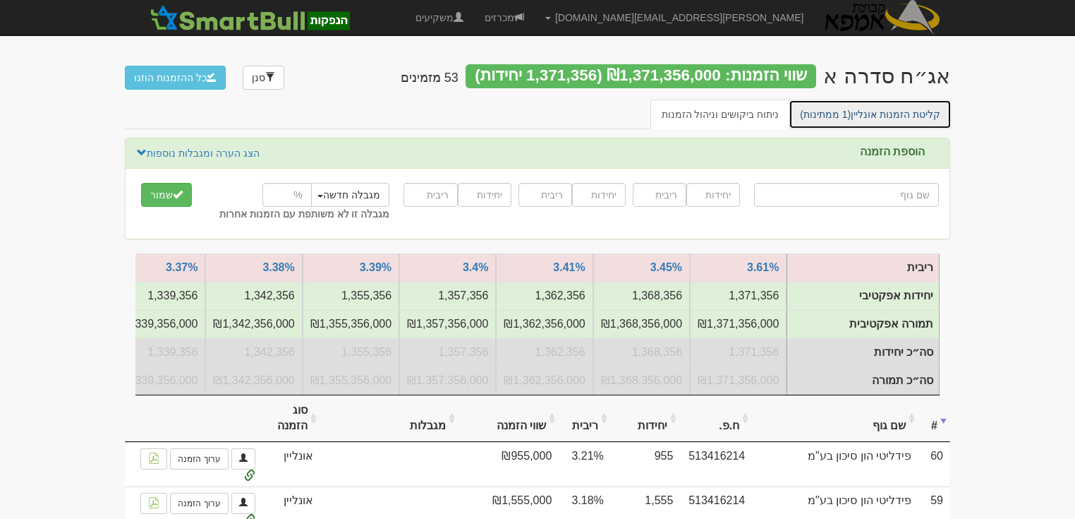
click at [890, 115] on link "קליטת הזמנות אונליין (1 ממתינות)" at bounding box center [870, 114] width 163 height 30
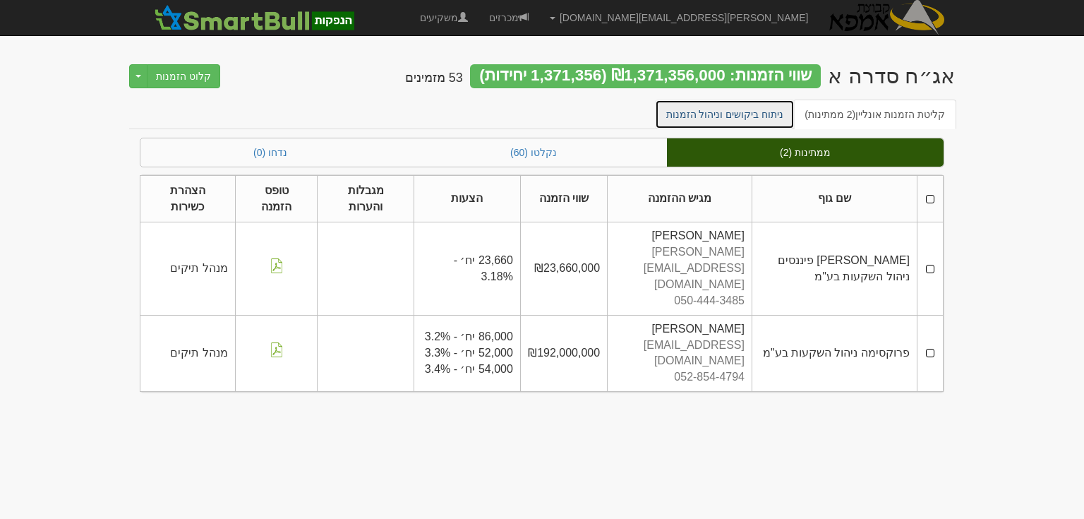
click at [756, 113] on link "ניתוח ביקושים וניהול הזמנות" at bounding box center [725, 114] width 140 height 30
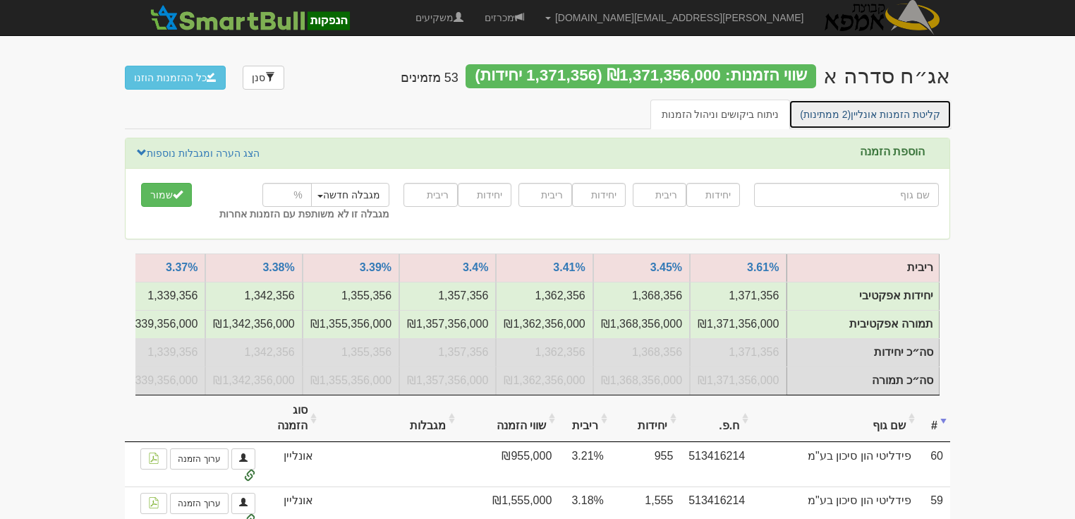
click at [881, 112] on link "קליטת הזמנות אונליין (2 ממתינות)" at bounding box center [870, 114] width 163 height 30
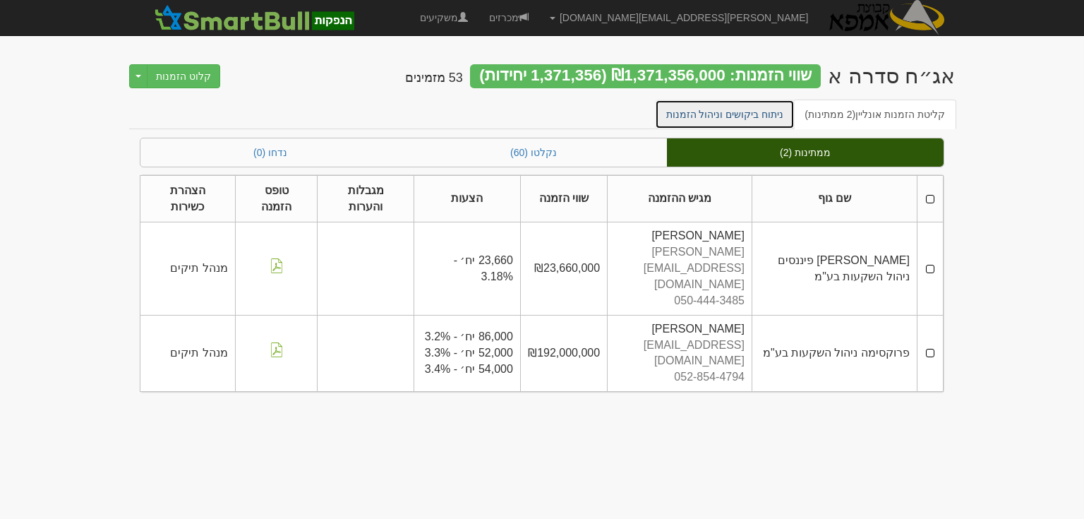
click at [739, 113] on link "ניתוח ביקושים וניהול הזמנות" at bounding box center [725, 114] width 140 height 30
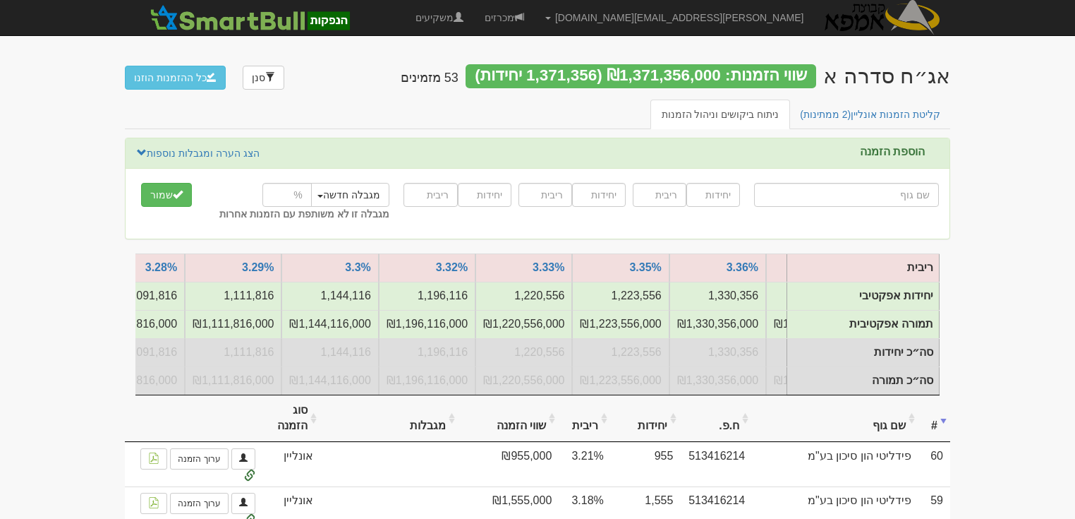
scroll to position [0, -799]
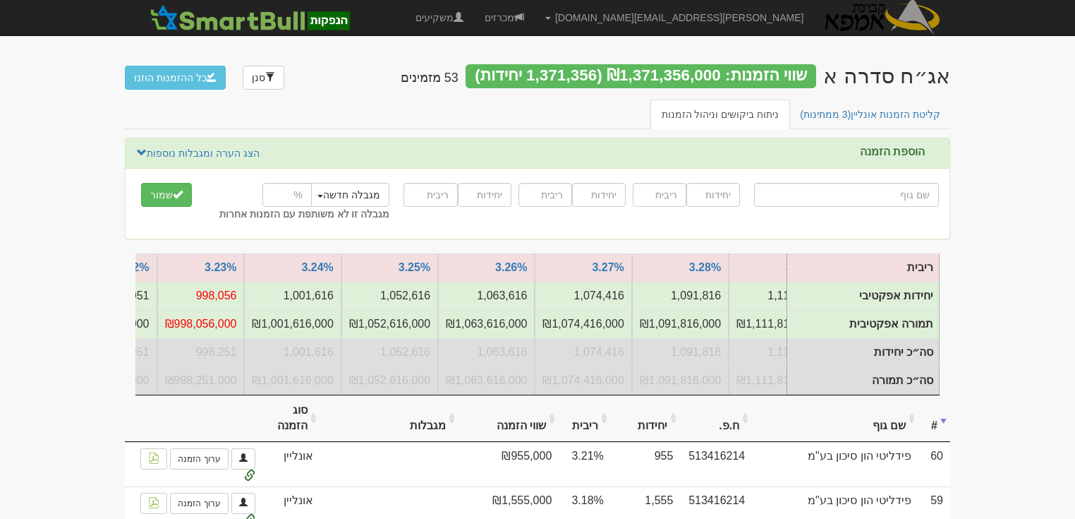
scroll to position [0, -1204]
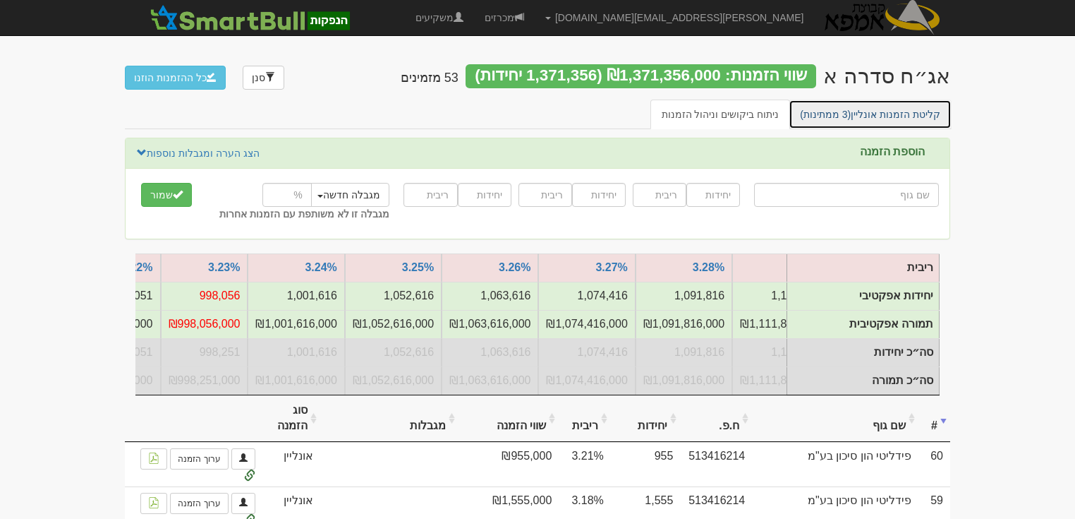
click at [892, 113] on link "קליטת הזמנות אונליין (3 ממתינות)" at bounding box center [870, 114] width 163 height 30
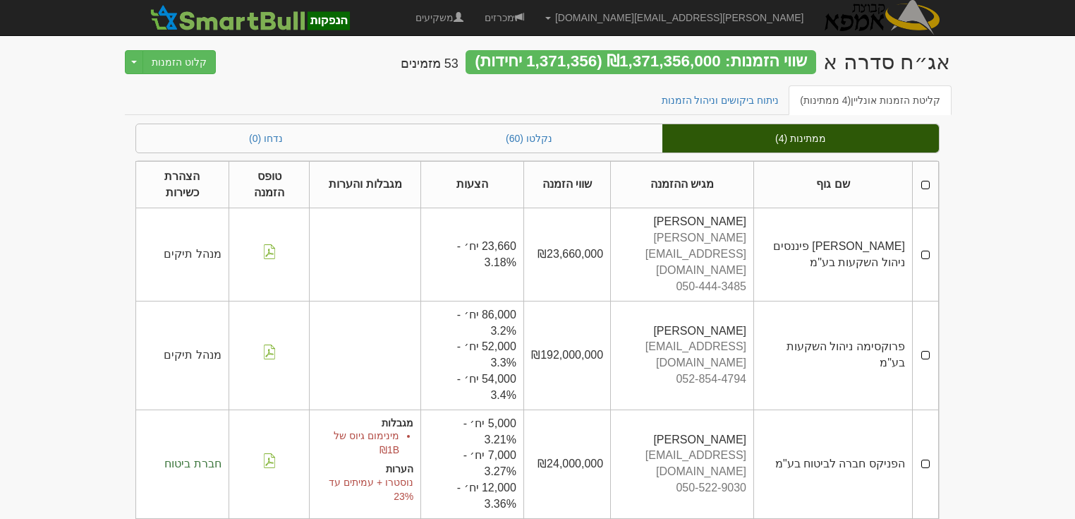
scroll to position [18, 0]
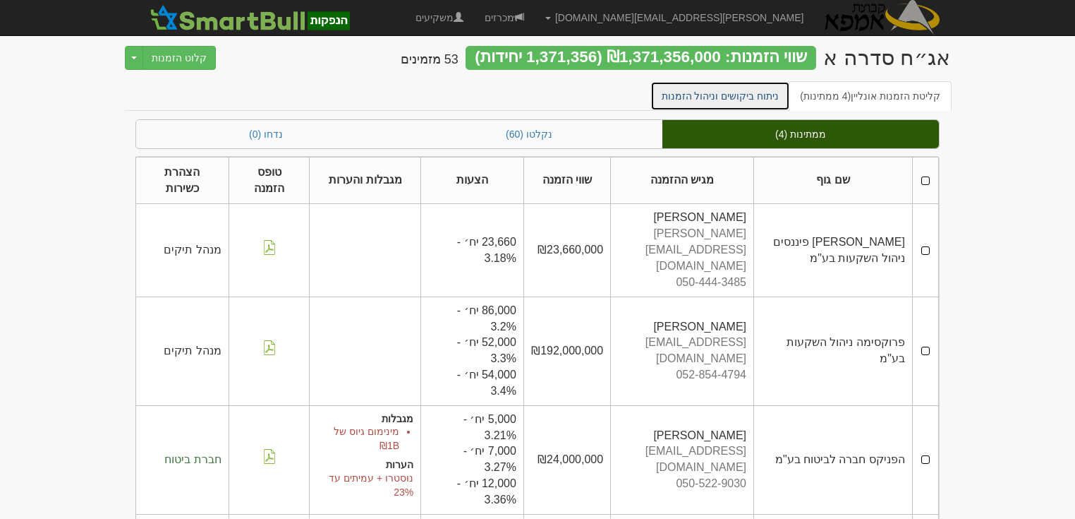
click at [747, 91] on link "ניתוח ביקושים וניהול הזמנות" at bounding box center [721, 96] width 140 height 30
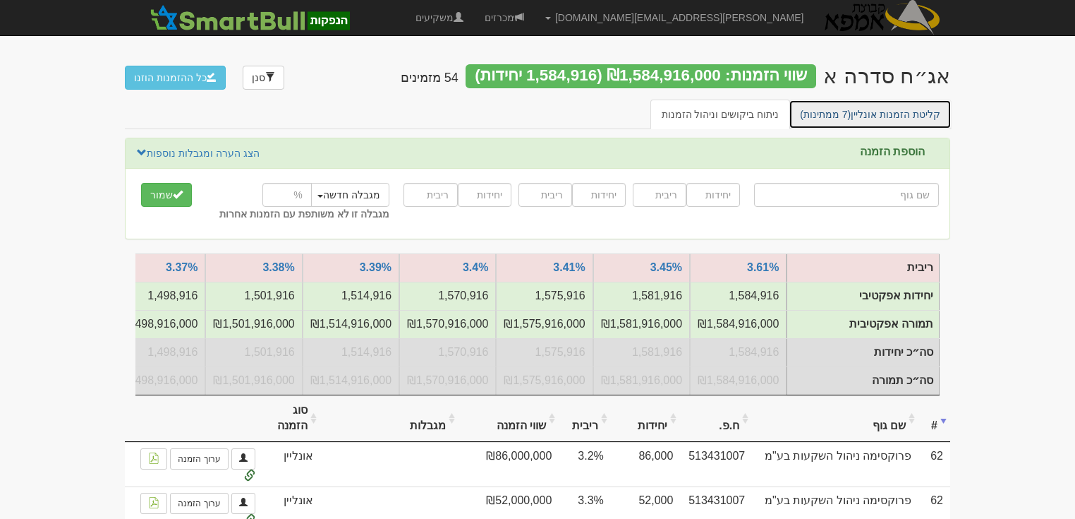
click at [851, 113] on span "(7 ממתינות)" at bounding box center [825, 114] width 51 height 11
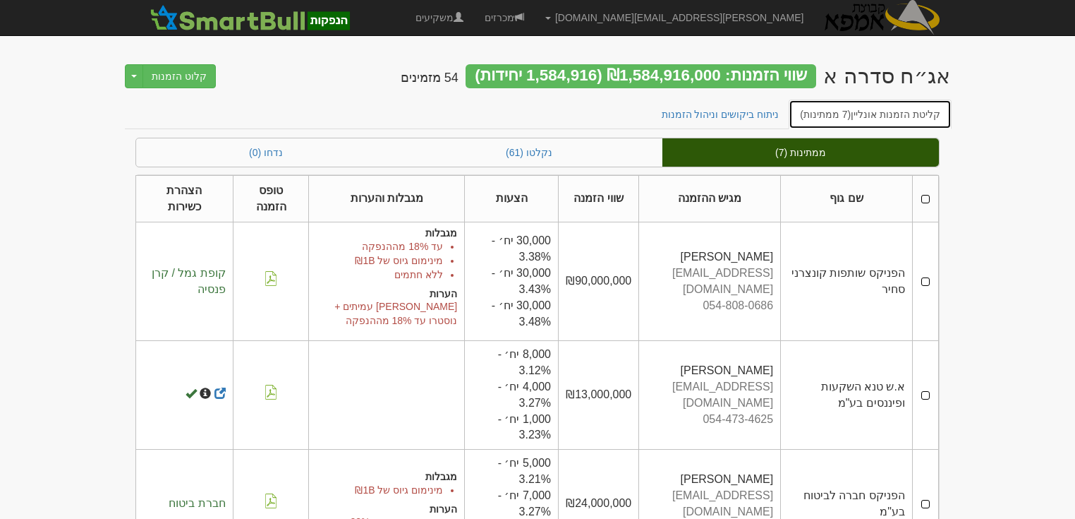
click at [874, 116] on link "קליטת הזמנות אונליין (7 ממתינות)" at bounding box center [870, 114] width 163 height 30
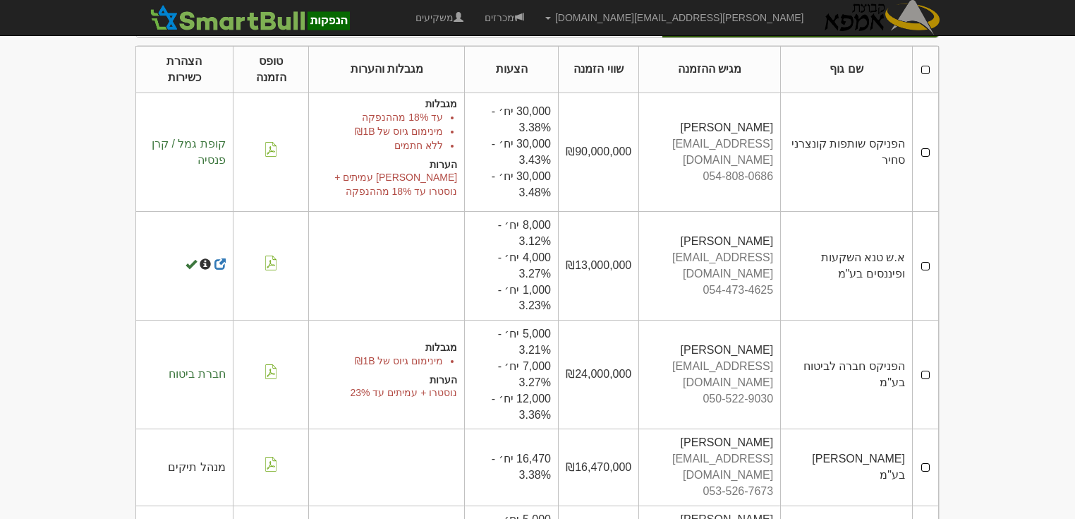
scroll to position [169, 0]
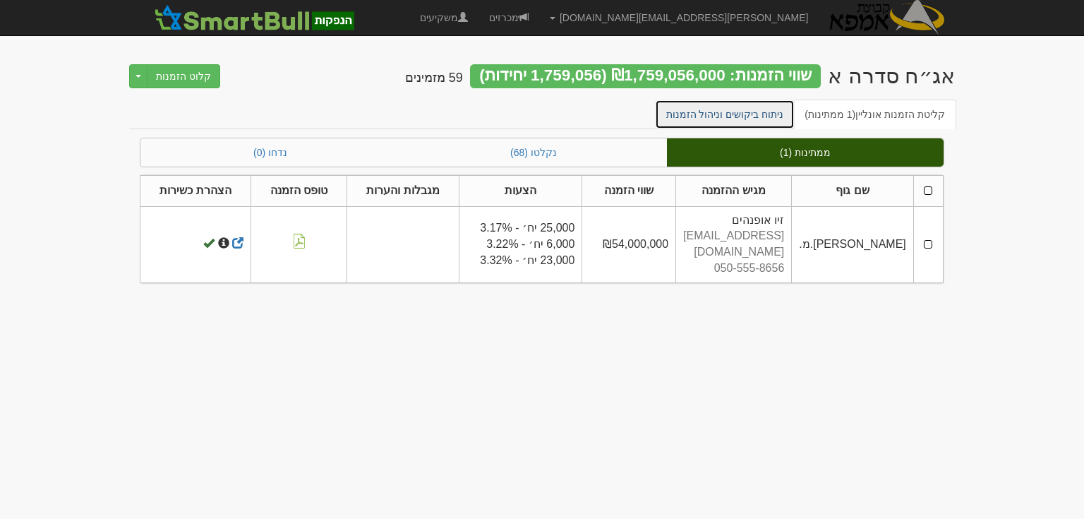
click at [745, 107] on link "ניתוח ביקושים וניהול הזמנות" at bounding box center [725, 114] width 140 height 30
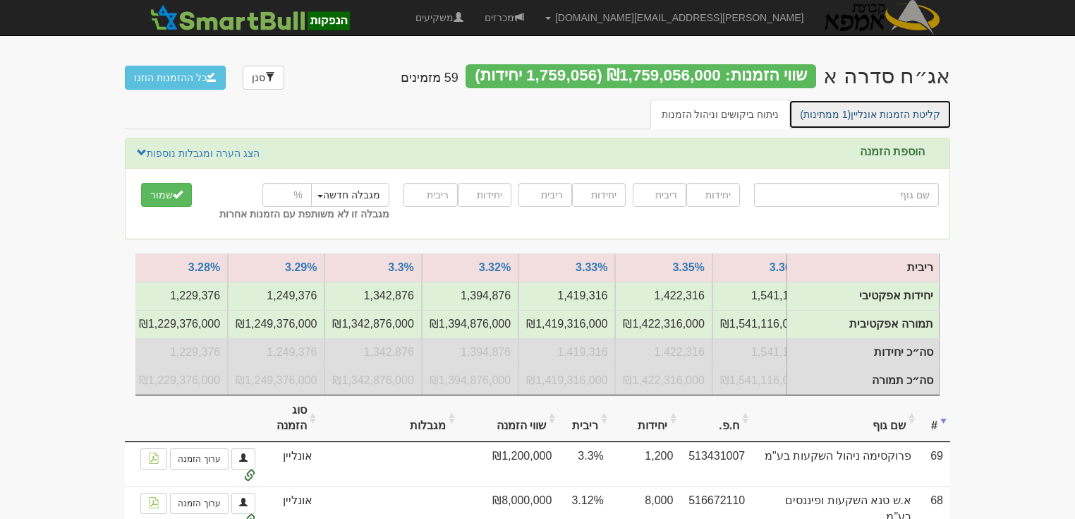
click at [897, 115] on link "קליטת הזמנות אונליין (1 ממתינות)" at bounding box center [870, 114] width 163 height 30
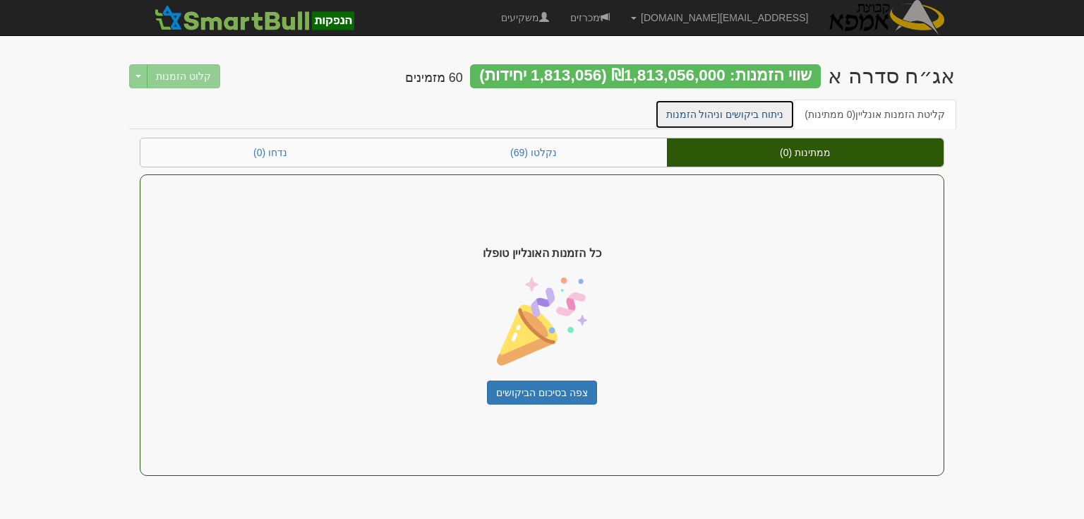
click at [752, 113] on link "ניתוח ביקושים וניהול הזמנות" at bounding box center [725, 114] width 140 height 30
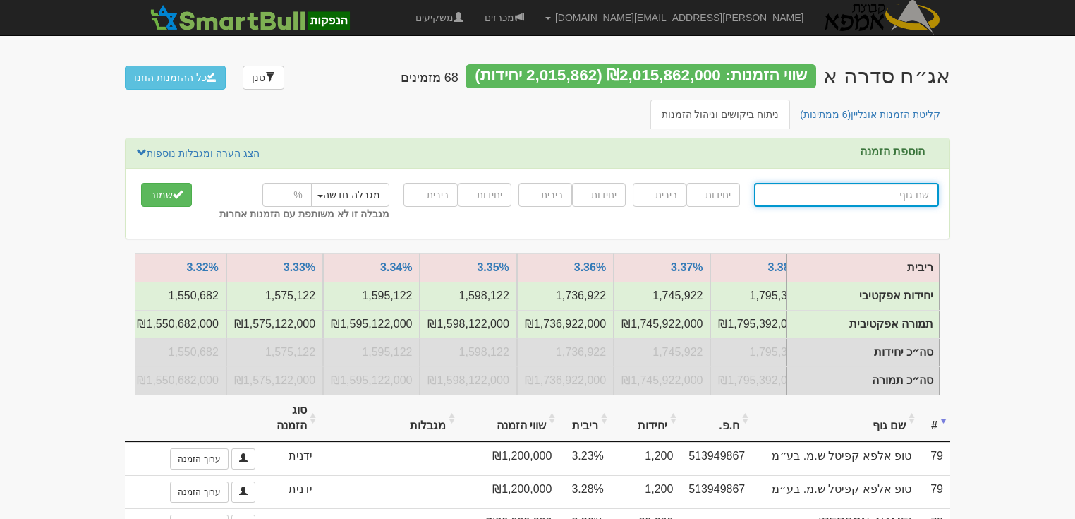
scroll to position [0, -1010]
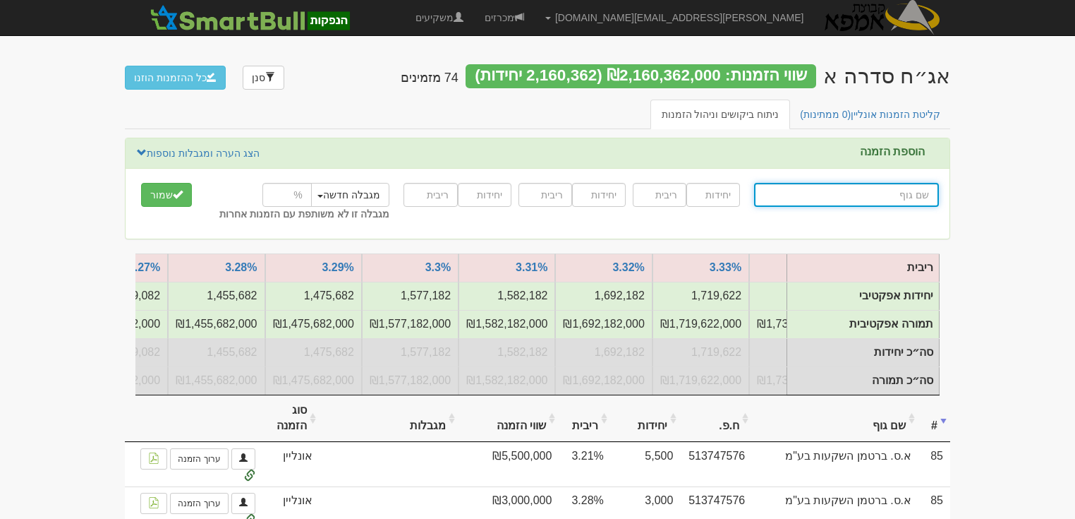
scroll to position [0, -1520]
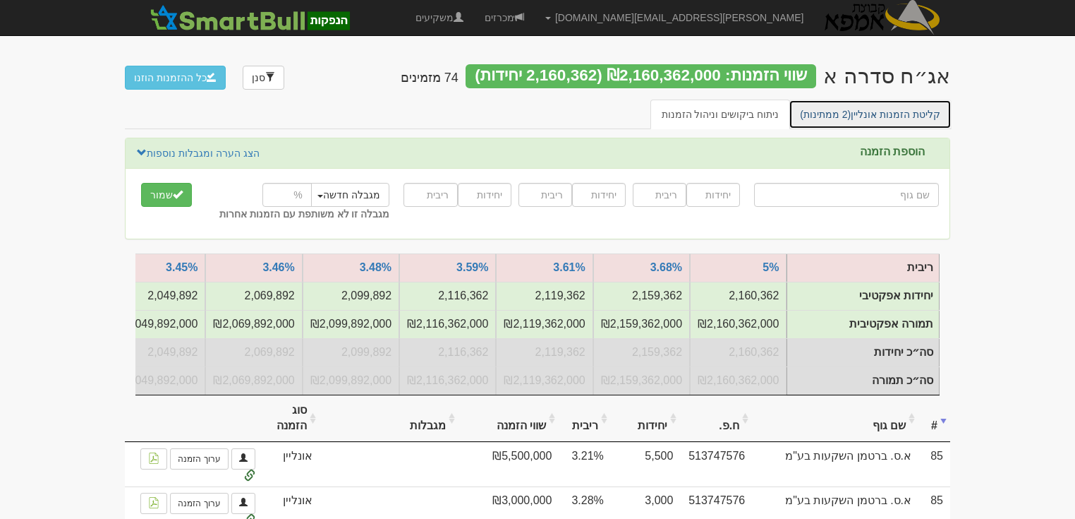
click at [872, 116] on link "קליטת הזמנות אונליין (2 ממתינות)" at bounding box center [870, 114] width 163 height 30
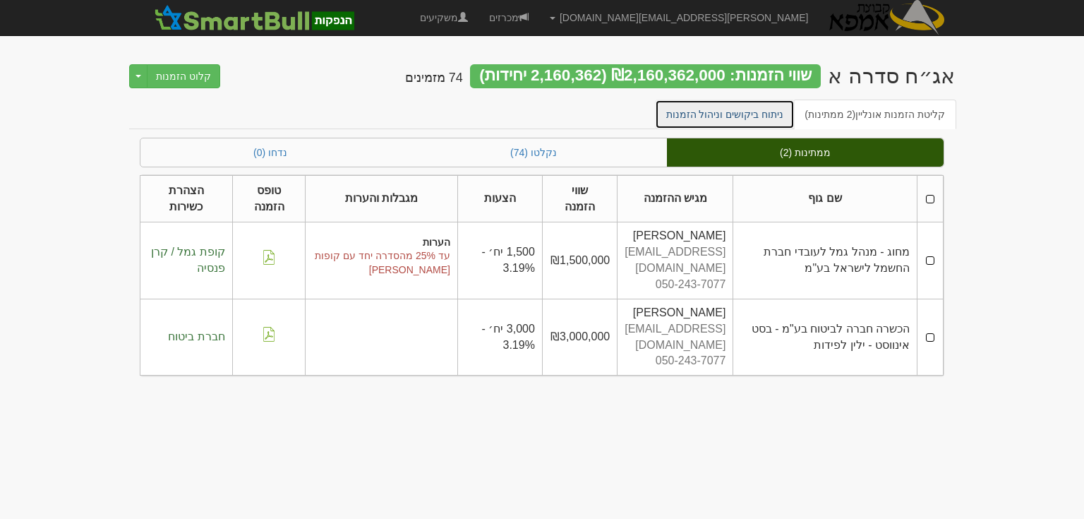
click at [738, 110] on link "ניתוח ביקושים וניהול הזמנות" at bounding box center [725, 114] width 140 height 30
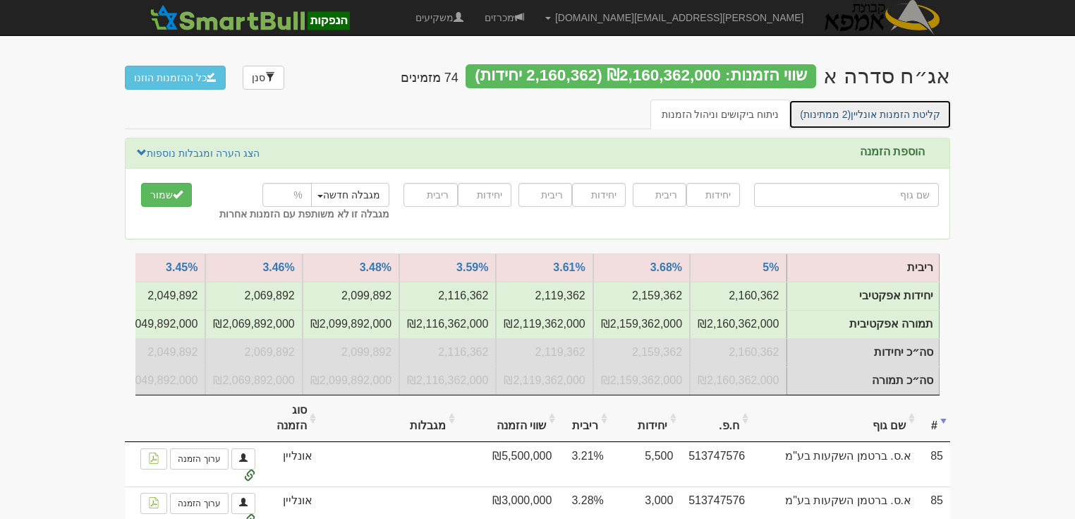
click at [864, 113] on link "קליטת הזמנות אונליין (2 ממתינות)" at bounding box center [870, 114] width 163 height 30
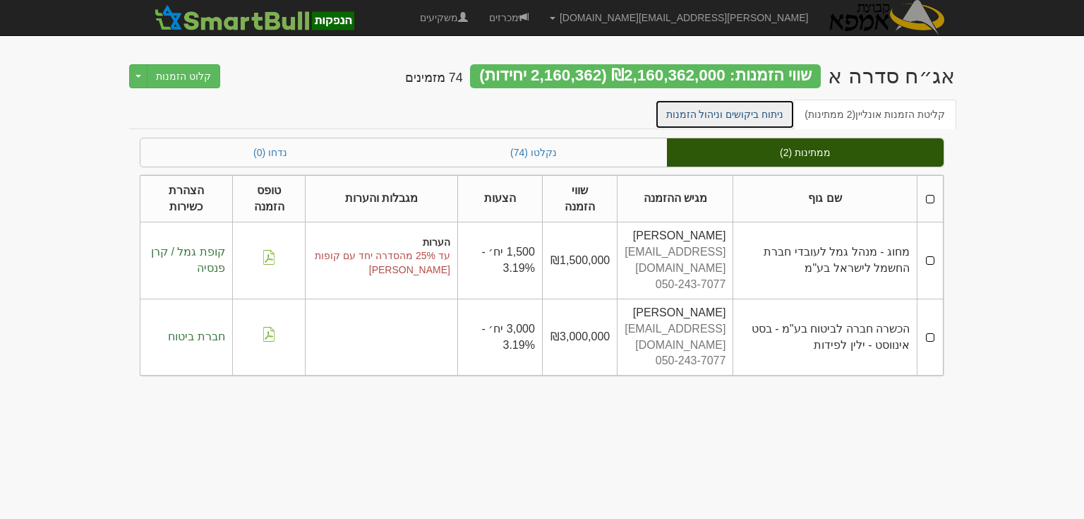
click at [736, 113] on link "ניתוח ביקושים וניהול הזמנות" at bounding box center [725, 114] width 140 height 30
click at [749, 117] on link "ניתוח ביקושים וניהול הזמנות" at bounding box center [725, 114] width 140 height 30
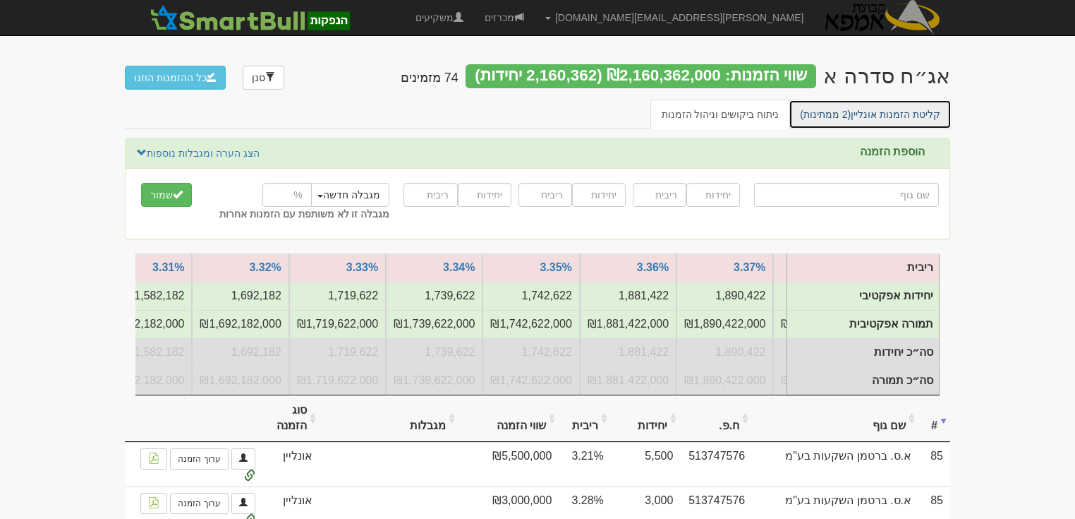
click at [859, 115] on link "קליטת הזמנות אונליין (2 ממתינות)" at bounding box center [870, 114] width 163 height 30
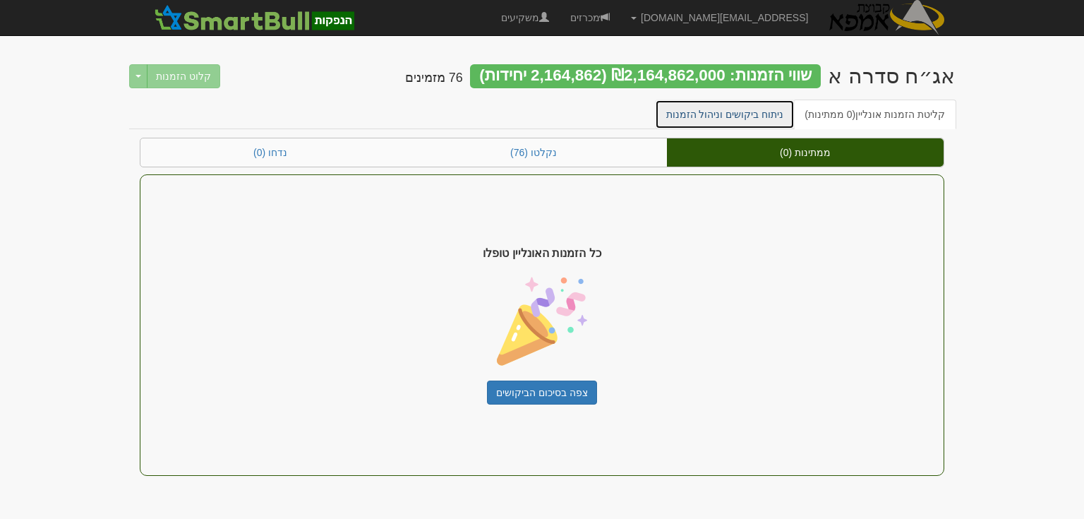
click at [740, 114] on link "ניתוח ביקושים וניהול הזמנות" at bounding box center [725, 114] width 140 height 30
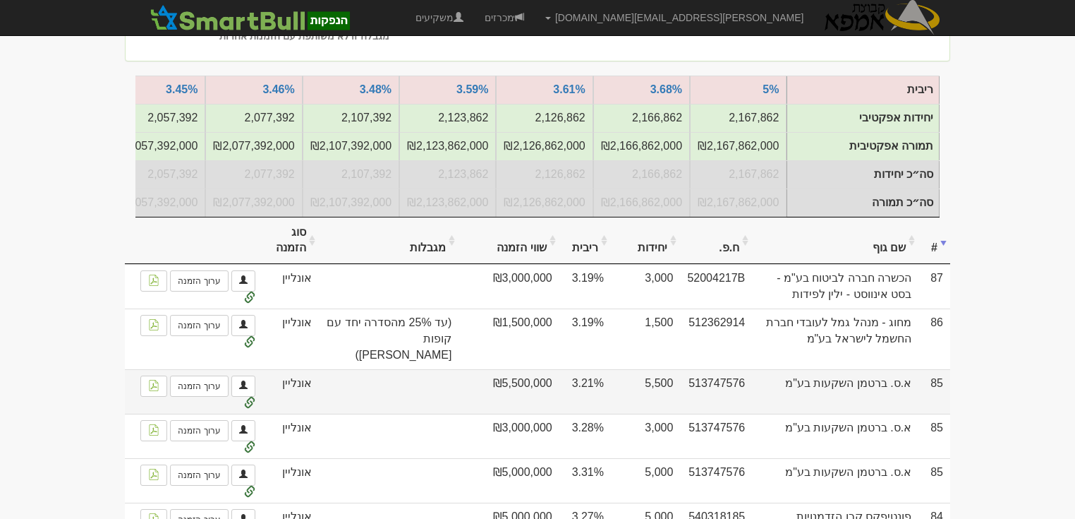
scroll to position [226, 0]
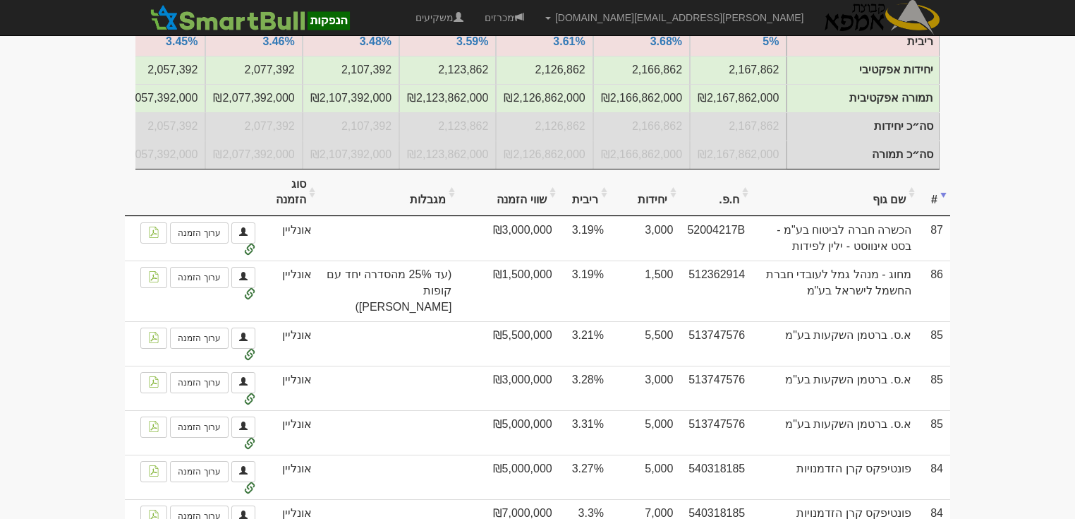
click at [611, 210] on th "ריבית" at bounding box center [586, 192] width 52 height 47
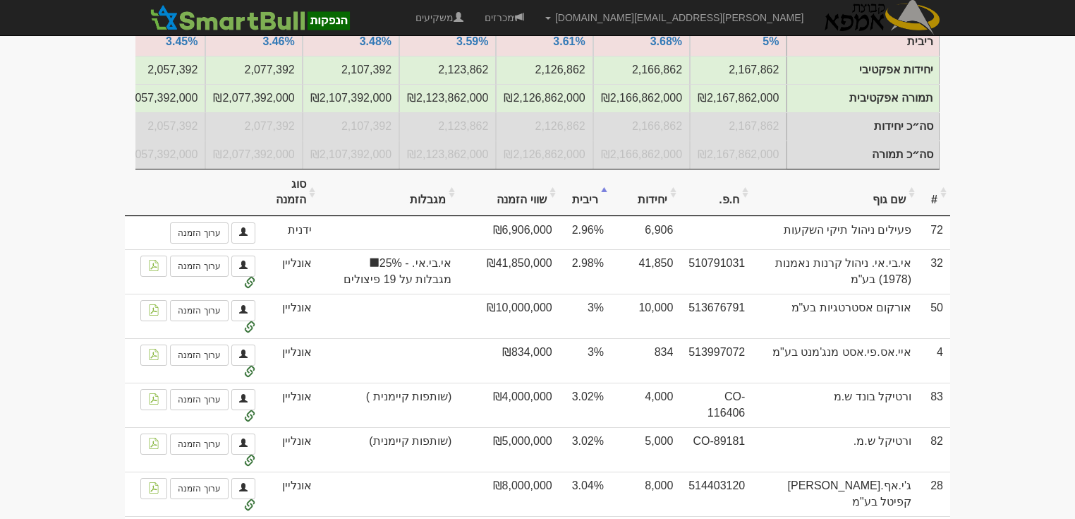
click at [611, 210] on th "ריבית" at bounding box center [586, 192] width 52 height 47
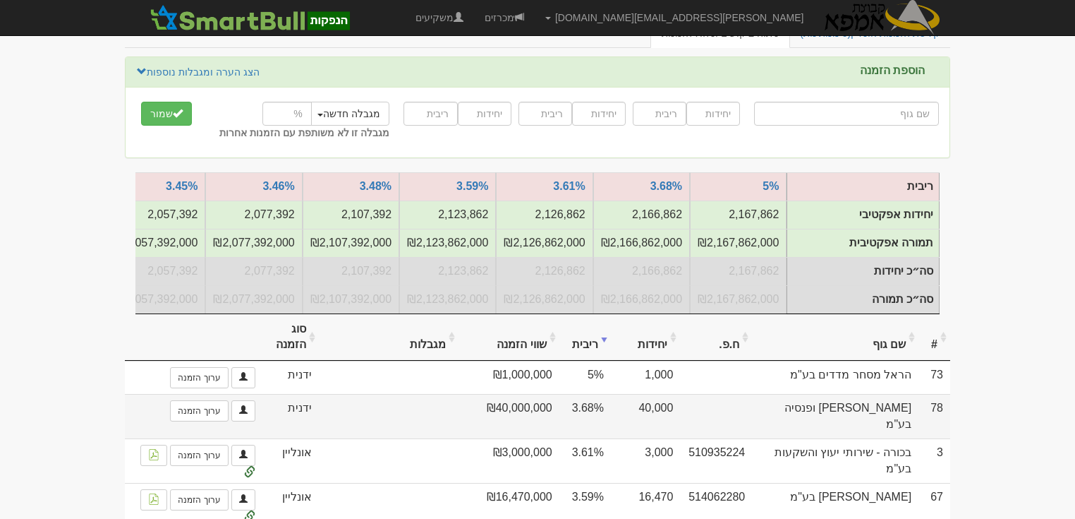
scroll to position [56, 0]
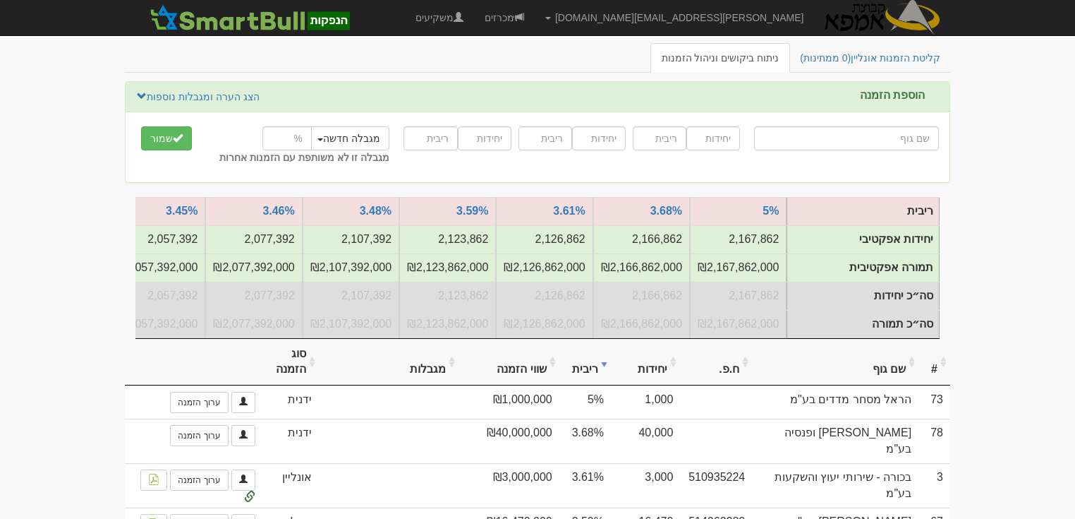
click at [611, 375] on th "ריבית" at bounding box center [586, 362] width 52 height 47
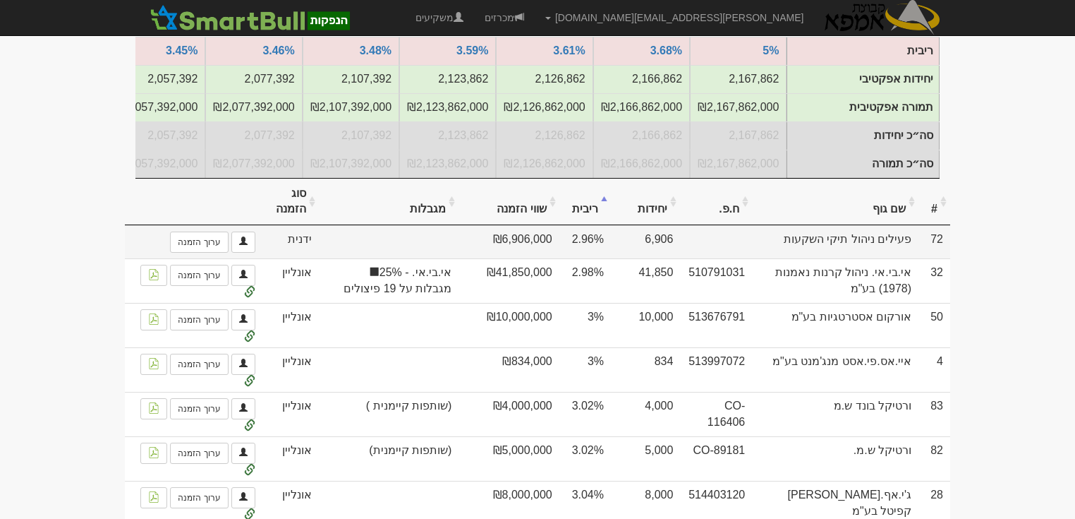
scroll to position [226, 0]
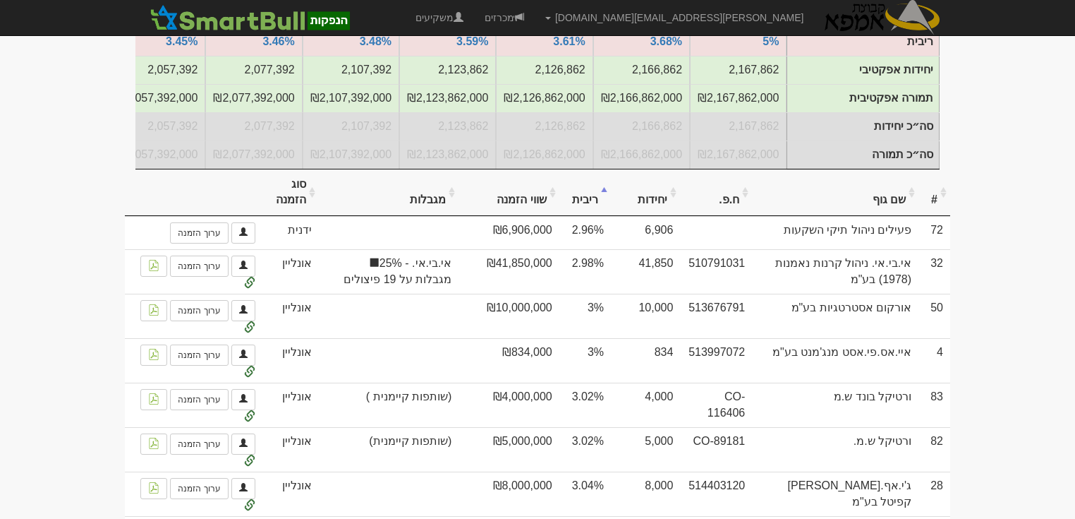
click at [891, 205] on th "שם גוף" at bounding box center [835, 192] width 167 height 47
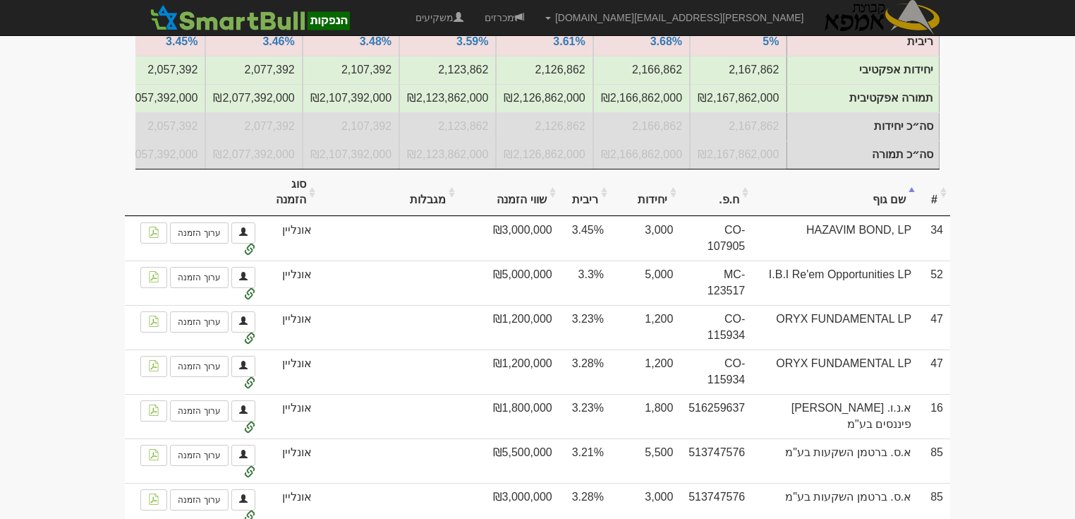
click at [888, 206] on th "שם גוף" at bounding box center [835, 192] width 167 height 47
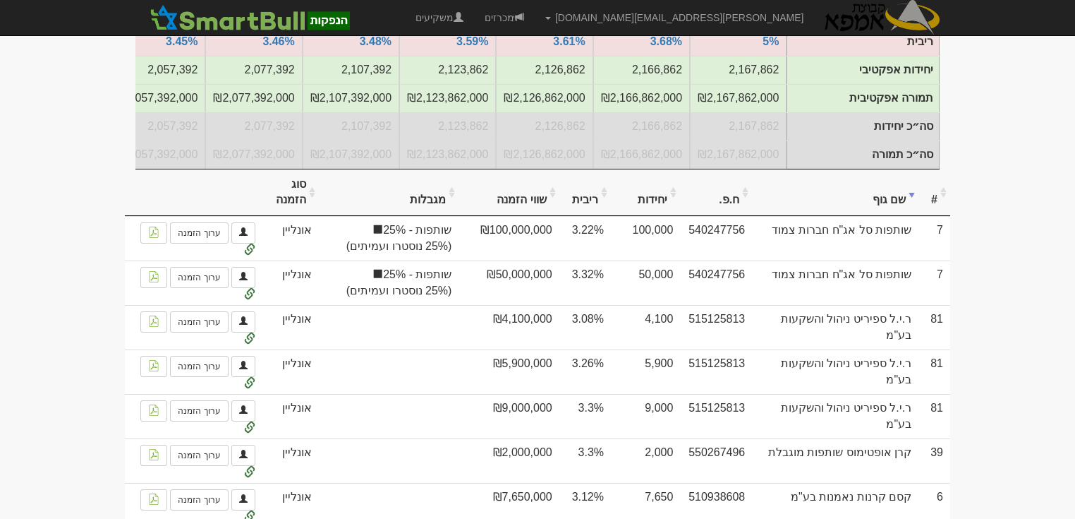
click at [873, 203] on th "שם גוף" at bounding box center [835, 192] width 167 height 47
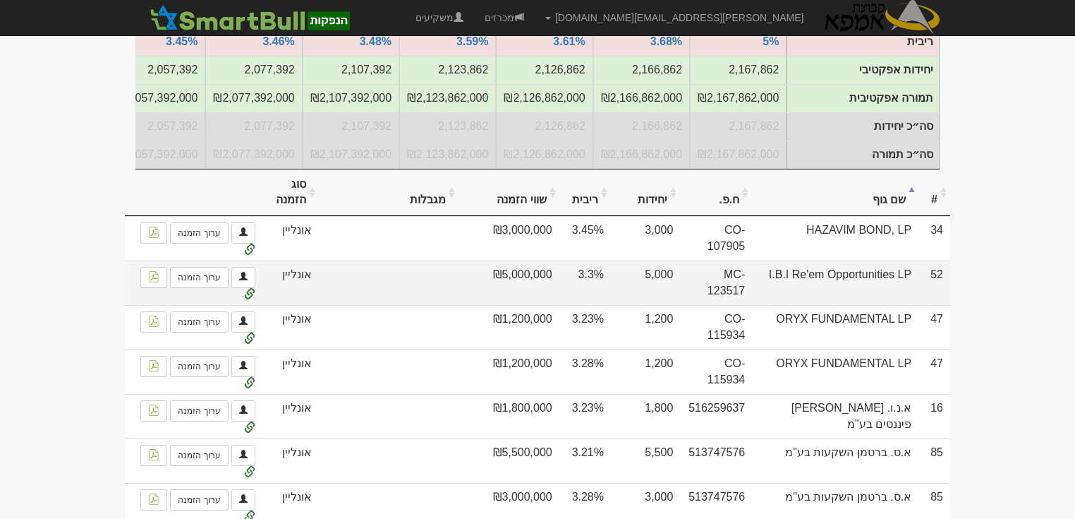
scroll to position [0, 0]
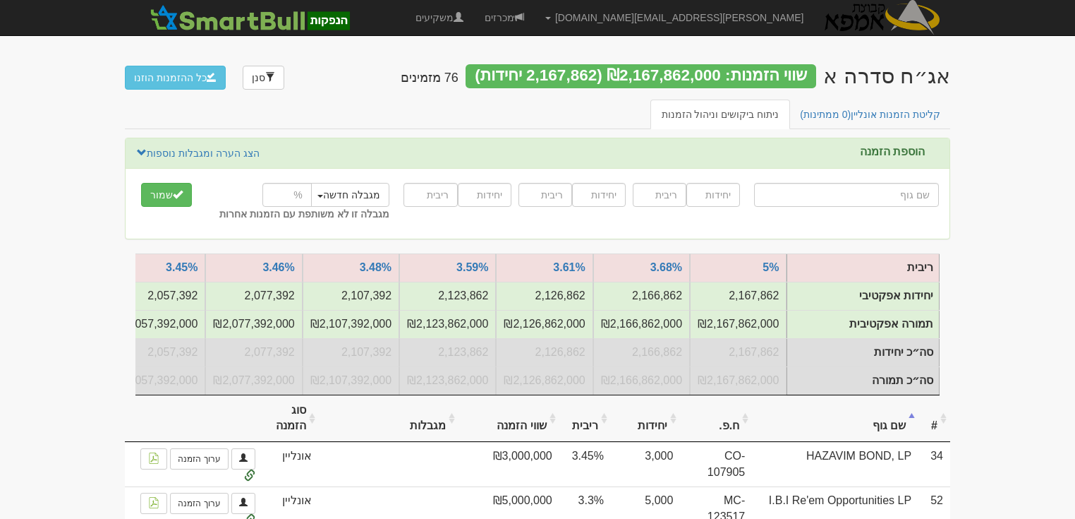
click at [937, 432] on th "#" at bounding box center [935, 418] width 32 height 47
click at [934, 432] on th "#" at bounding box center [935, 418] width 32 height 47
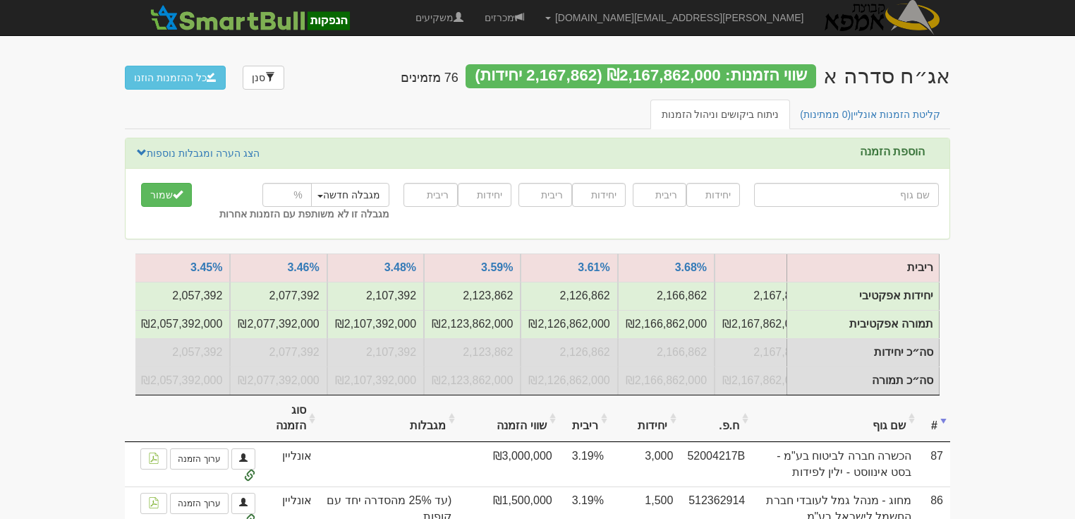
scroll to position [0, -32]
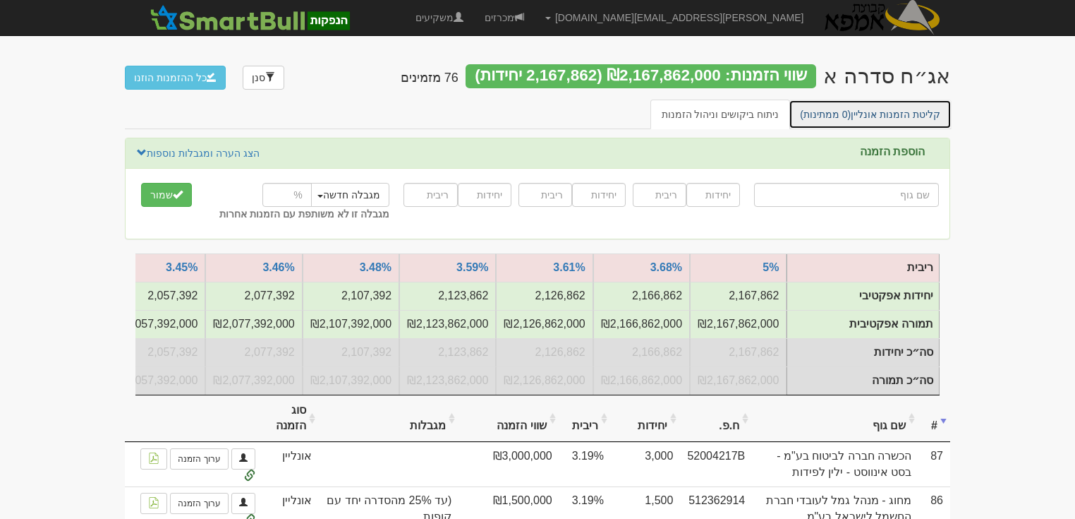
click at [869, 112] on link "קליטת הזמנות אונליין (0 ממתינות)" at bounding box center [870, 114] width 163 height 30
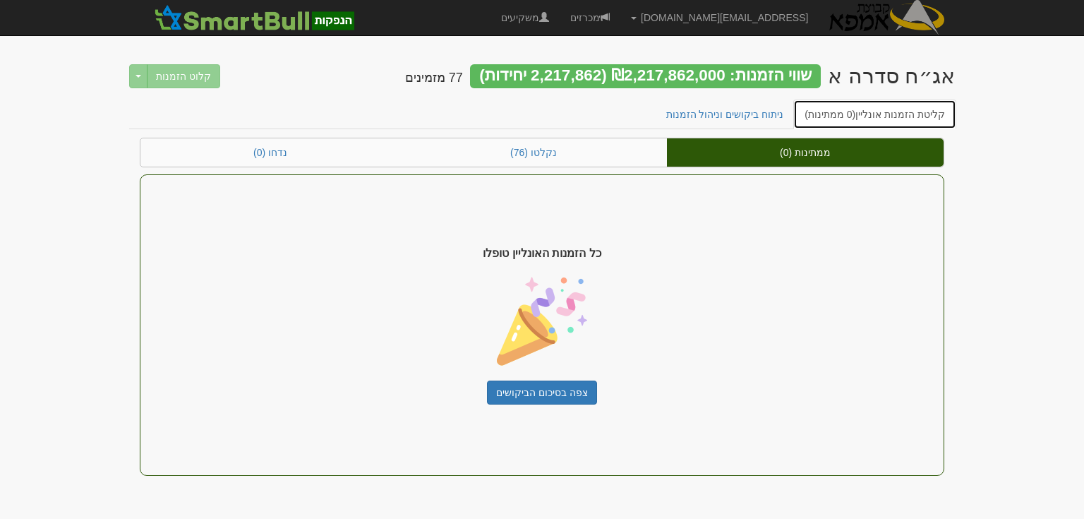
click at [869, 112] on link "קליטת הזמנות אונליין (0 ממתינות)" at bounding box center [874, 114] width 163 height 30
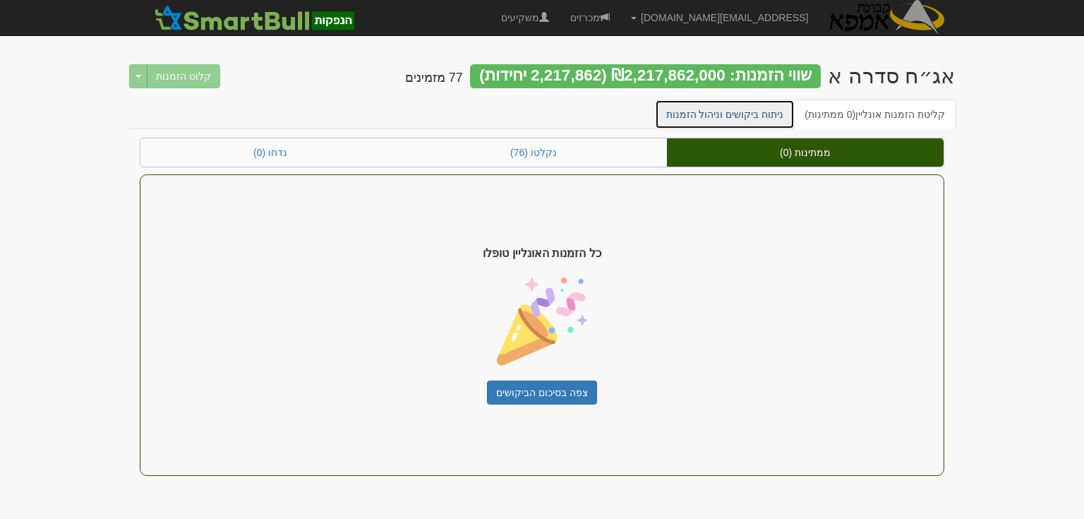
click at [742, 111] on link "ניתוח ביקושים וניהול הזמנות" at bounding box center [725, 114] width 140 height 30
click at [754, 114] on link "ניתוח ביקושים וניהול הזמנות" at bounding box center [725, 114] width 140 height 30
click at [759, 116] on link "ניתוח ביקושים וניהול הזמנות" at bounding box center [725, 114] width 140 height 30
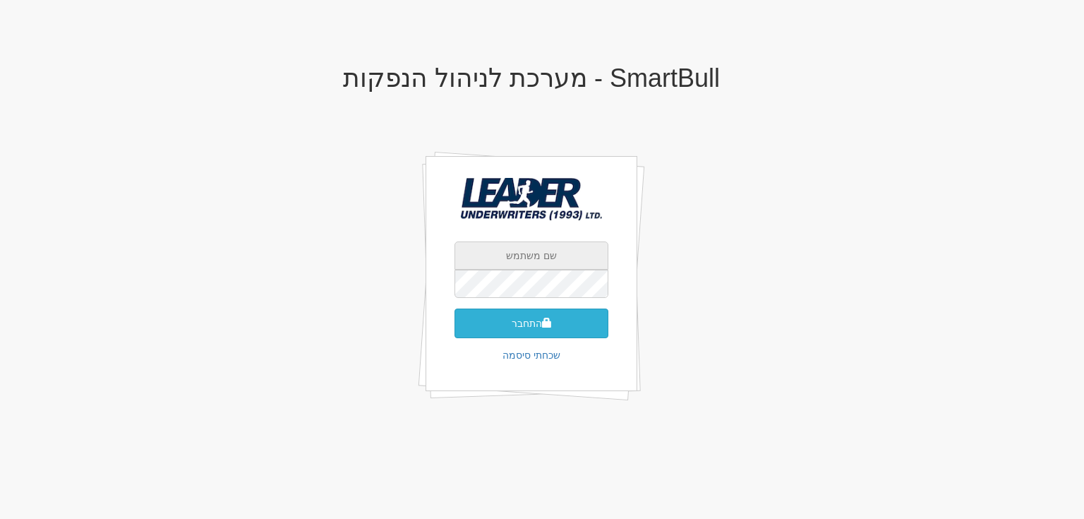
type input "[EMAIL_ADDRESS][DOMAIN_NAME]"
click at [525, 319] on button "התחבר" at bounding box center [531, 323] width 154 height 30
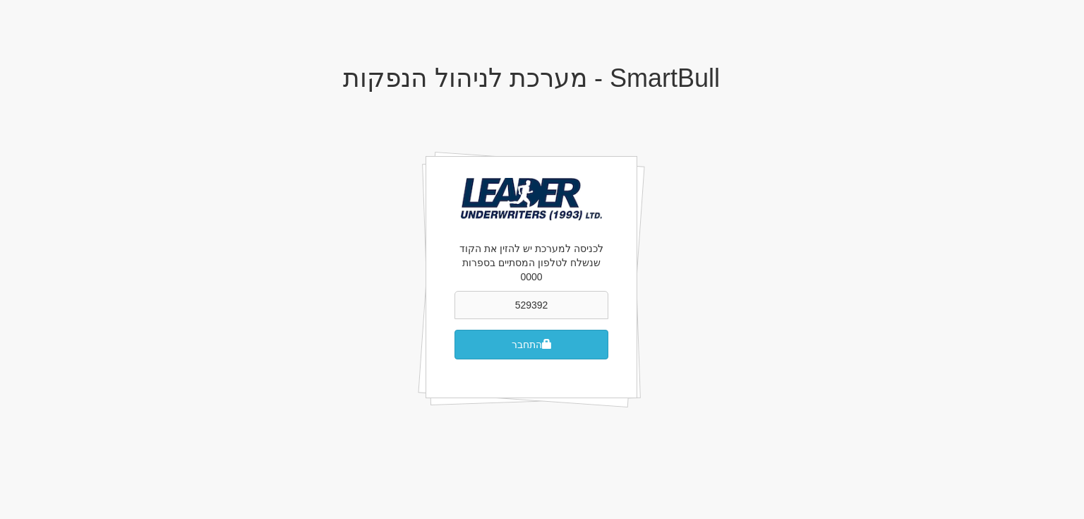
type input "529392"
click at [527, 330] on button "התחבר" at bounding box center [531, 345] width 154 height 30
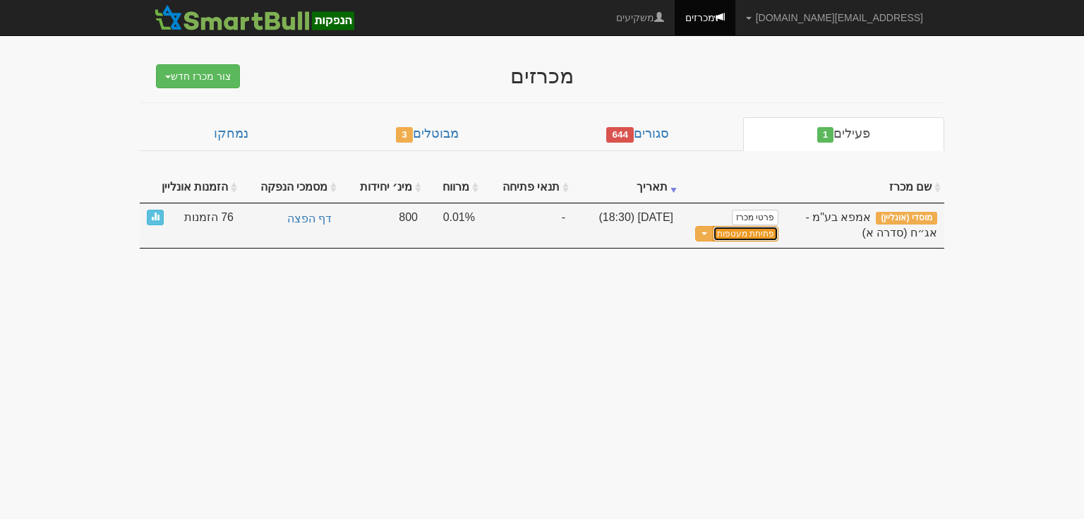
click at [746, 232] on link "פתיחת מעטפות" at bounding box center [746, 234] width 66 height 16
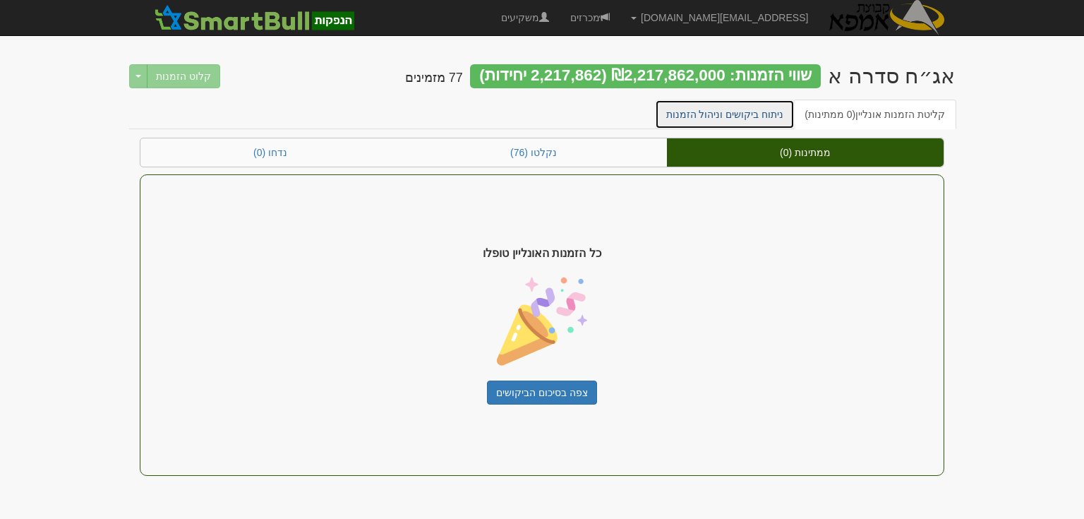
click at [723, 116] on link "ניתוח ביקושים וניהול הזמנות" at bounding box center [725, 114] width 140 height 30
click at [730, 112] on link "ניתוח ביקושים וניהול הזמנות" at bounding box center [725, 114] width 140 height 30
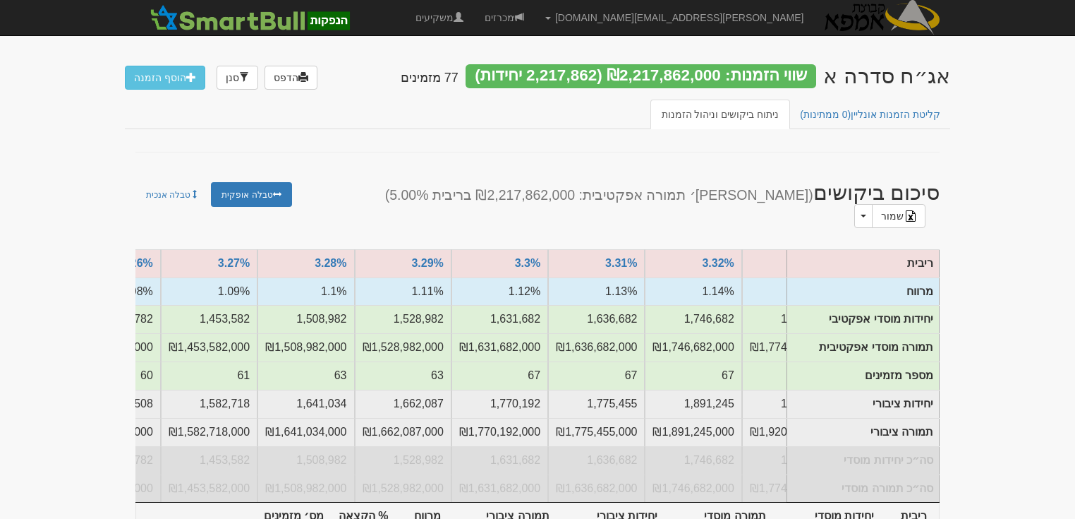
scroll to position [0, -1606]
click at [645, 126] on ul "קליטת הזמנות אונליין (0 ממתינות) ניתוח ביקושים וניהול הזמנות" at bounding box center [538, 114] width 826 height 30
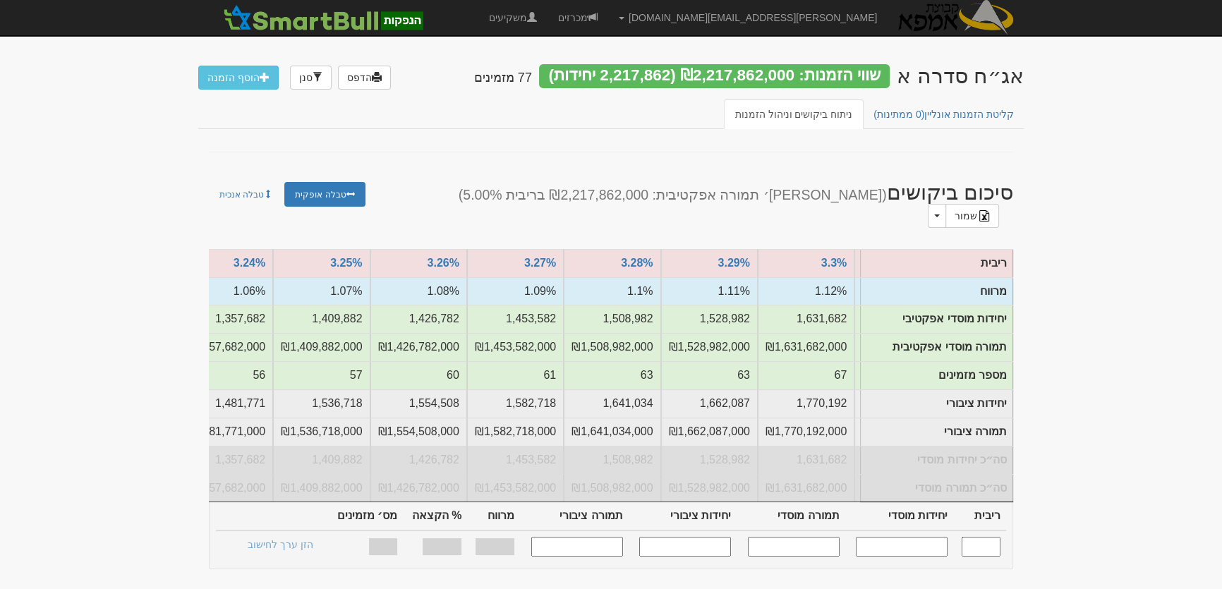
scroll to position [0, -1840]
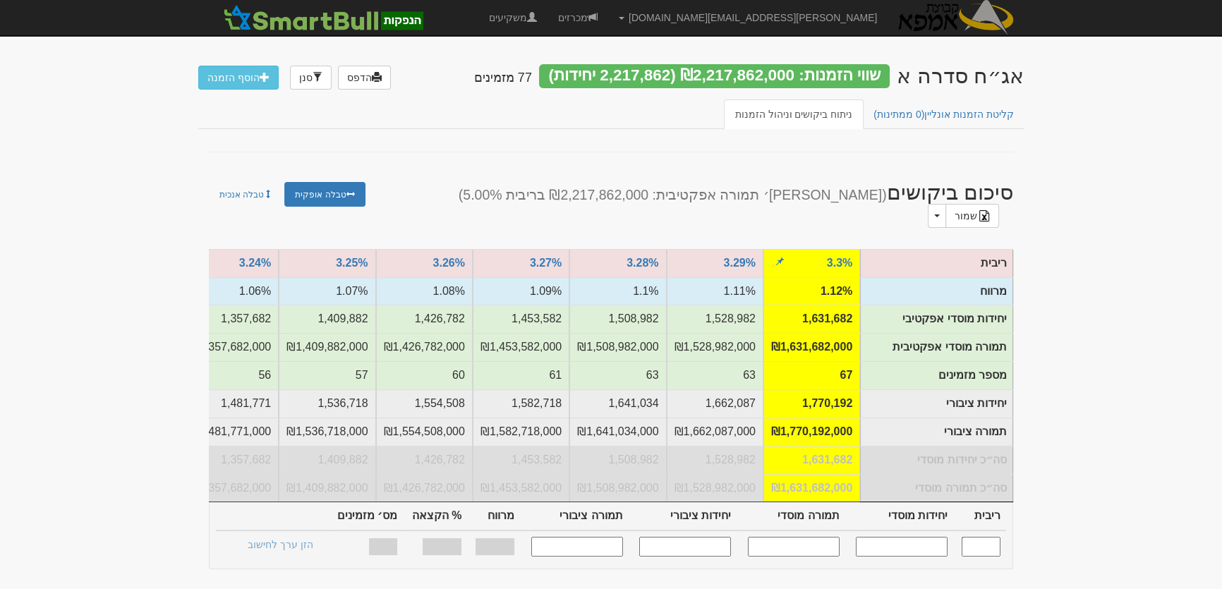
click at [766, 249] on td "3.3%" at bounding box center [811, 263] width 97 height 28
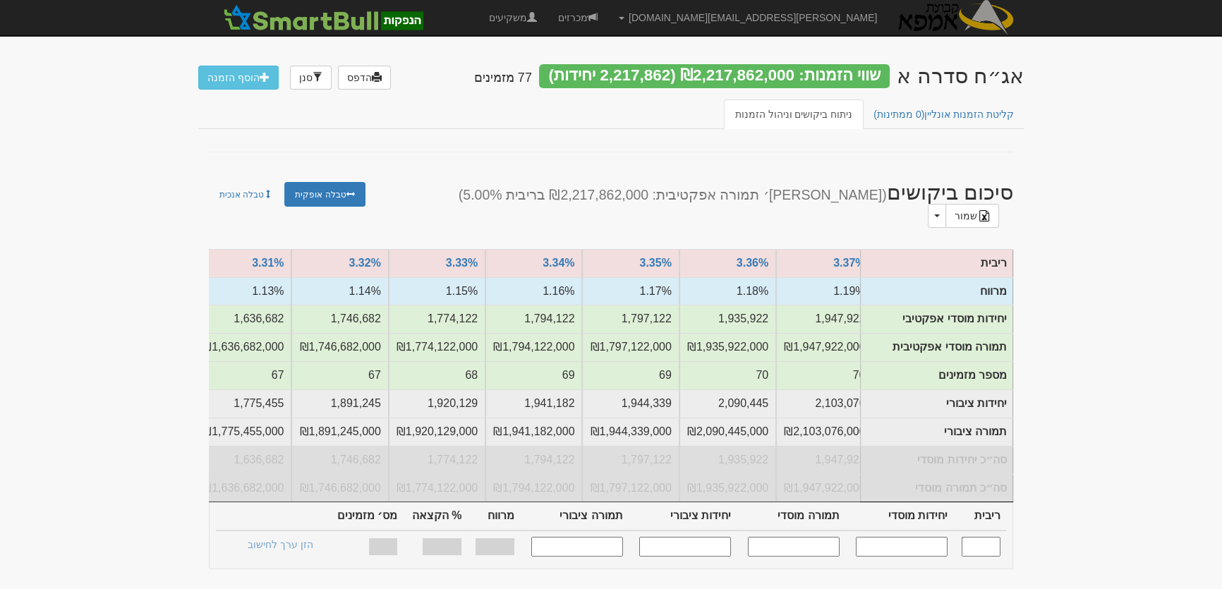
scroll to position [0, -1171]
drag, startPoint x: 889, startPoint y: 193, endPoint x: 564, endPoint y: 192, distance: 325.3
click at [564, 192] on small "([PERSON_NAME]׳ תמורה אפקטיבית: ₪2,217,862,000 בריבית 5.00%)" at bounding box center [673, 195] width 428 height 16
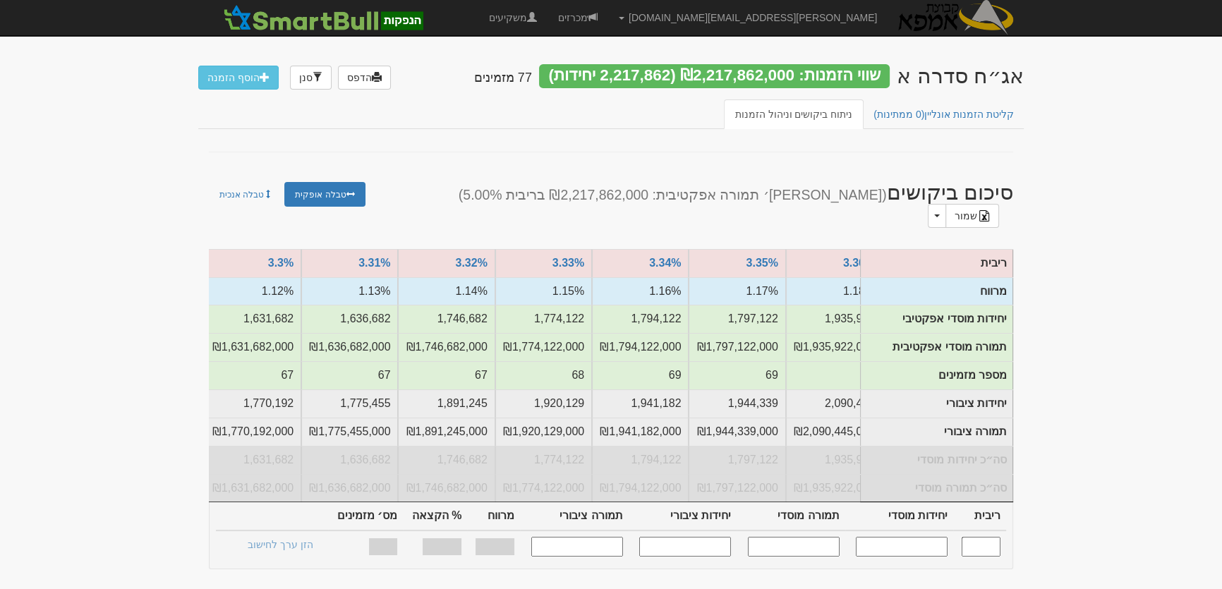
scroll to position [0, -1300]
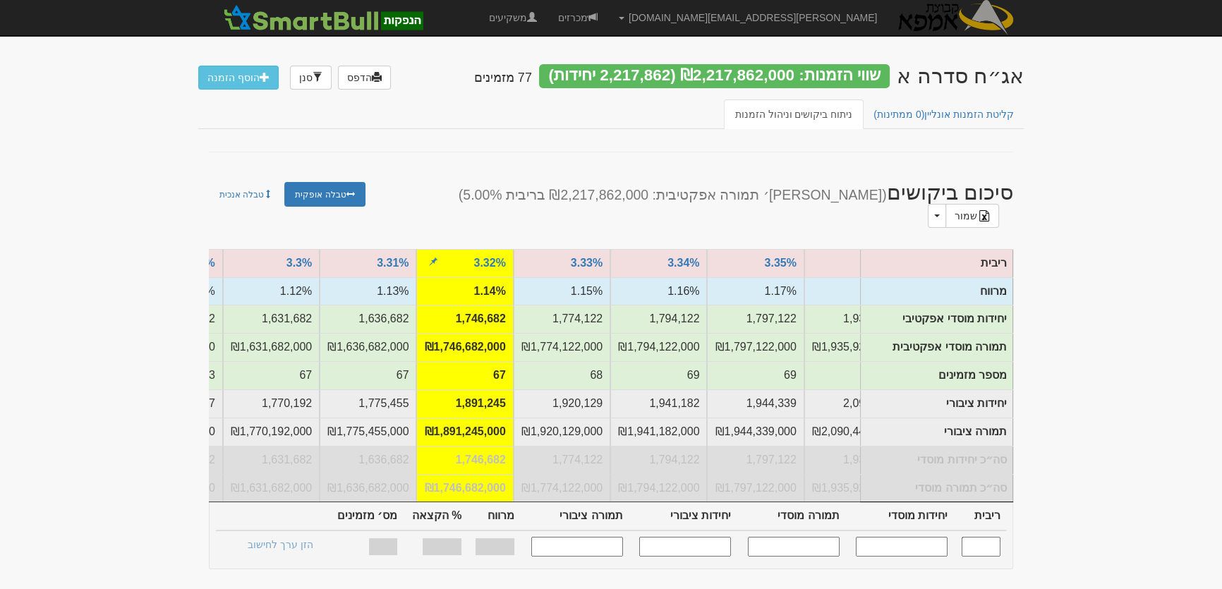
click at [460, 249] on td "3.32%" at bounding box center [464, 263] width 97 height 28
click at [434, 258] on span "button" at bounding box center [432, 262] width 8 height 8
click at [435, 258] on span "button" at bounding box center [432, 262] width 8 height 8
